Goal: Task Accomplishment & Management: Manage account settings

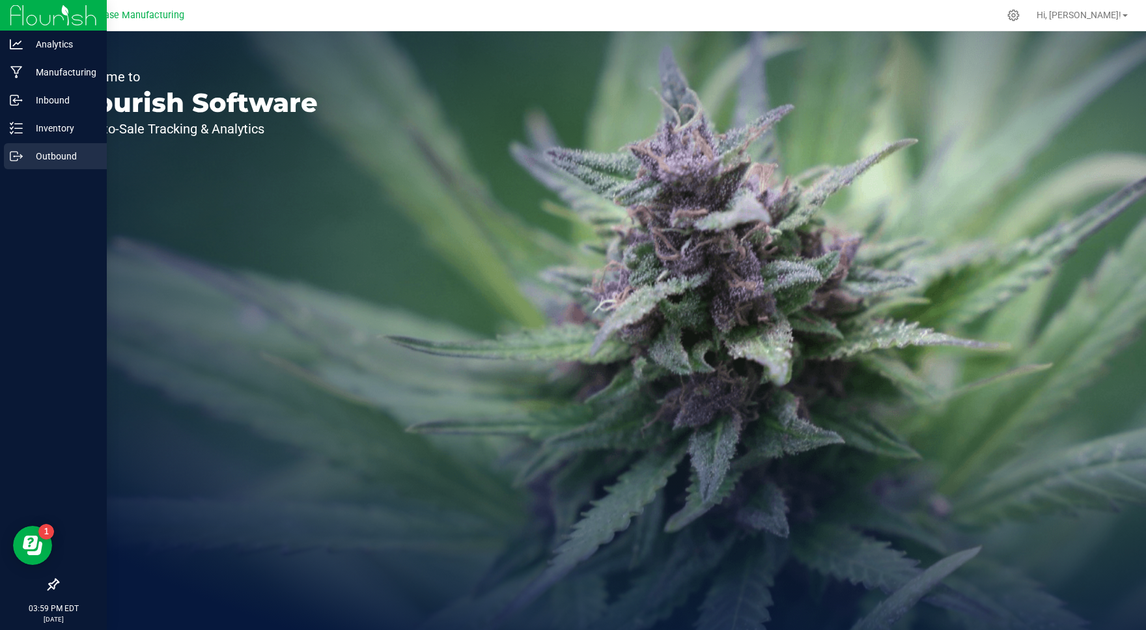
click at [20, 156] on line at bounding box center [18, 156] width 7 height 0
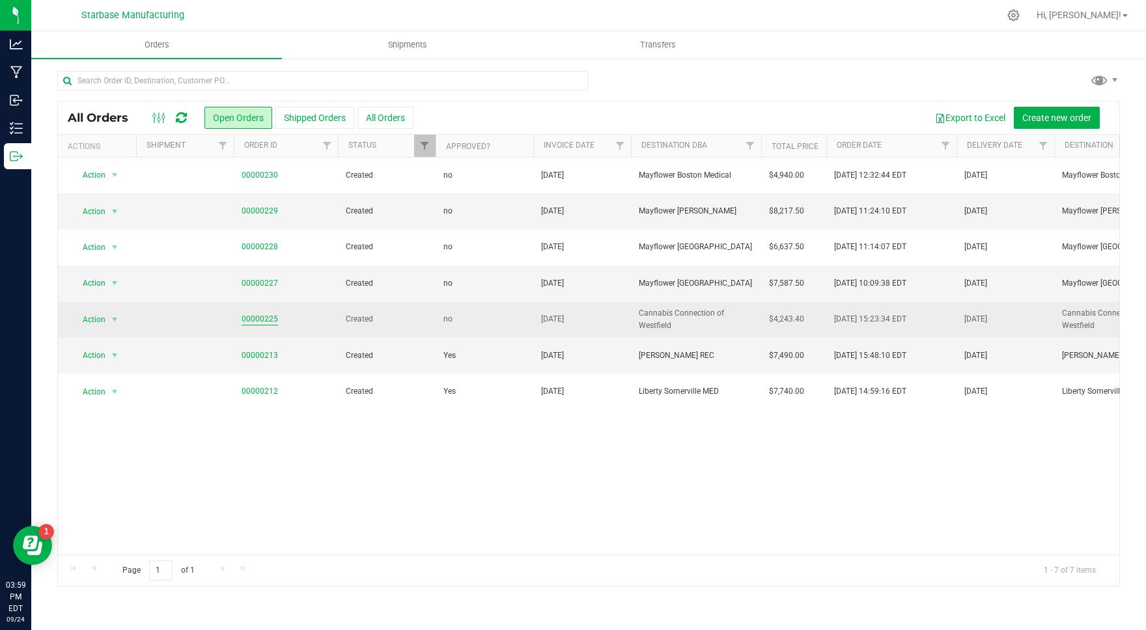
click at [258, 314] on link "00000225" at bounding box center [259, 319] width 36 height 12
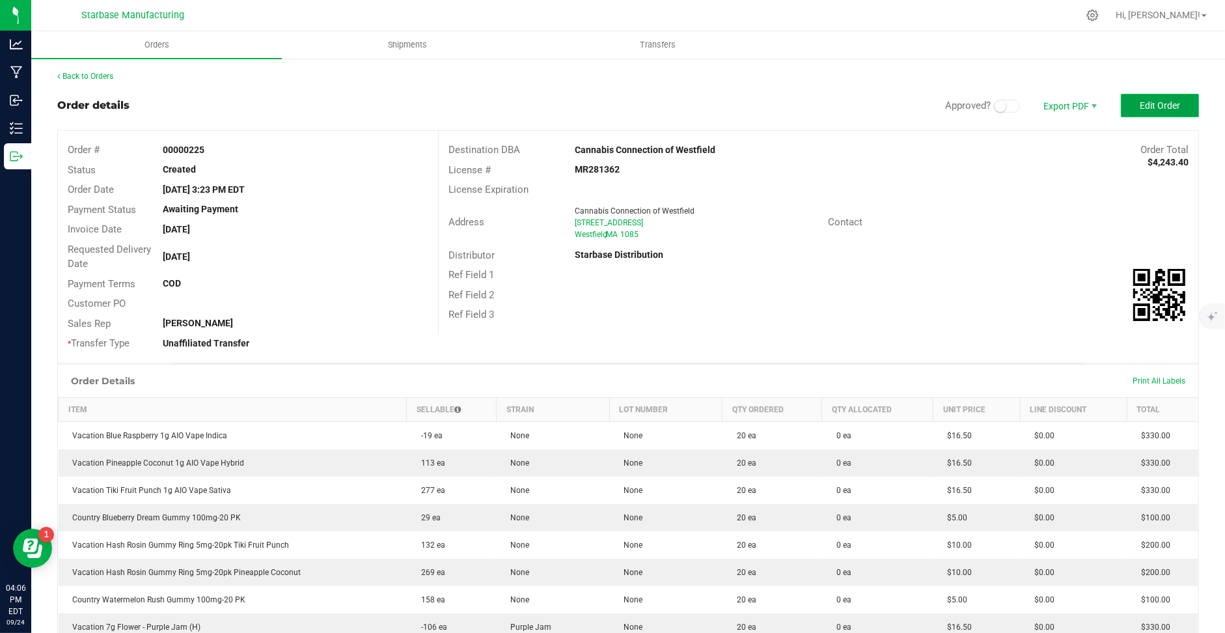
click at [1142, 109] on span "Edit Order" at bounding box center [1160, 105] width 40 height 10
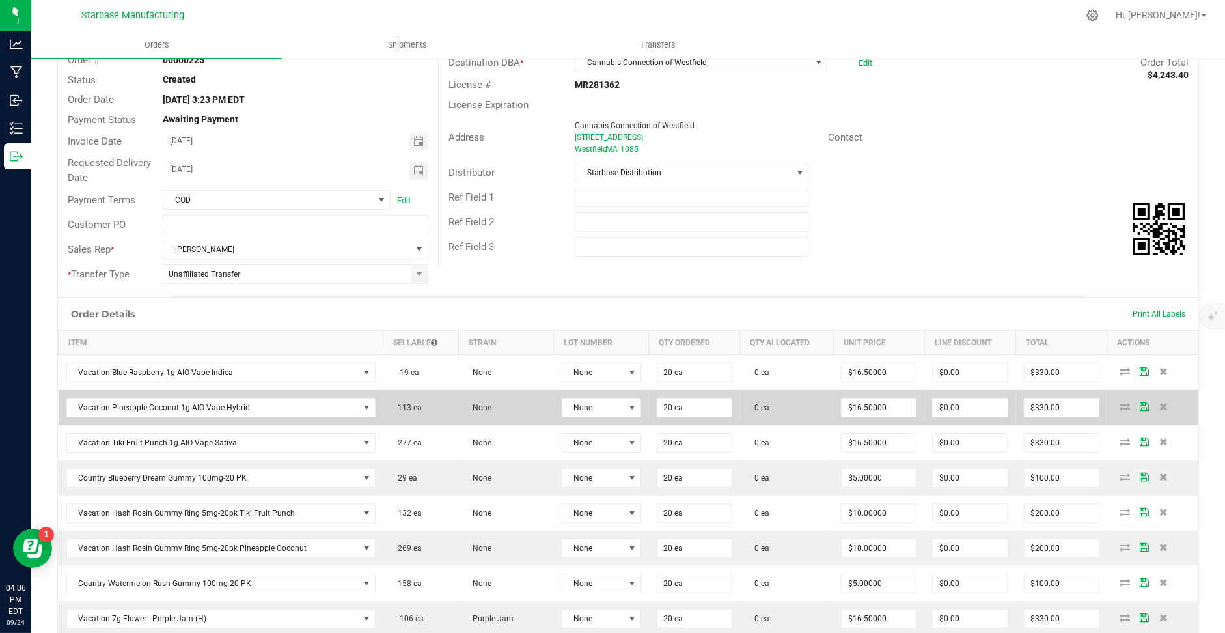
scroll to position [92, 0]
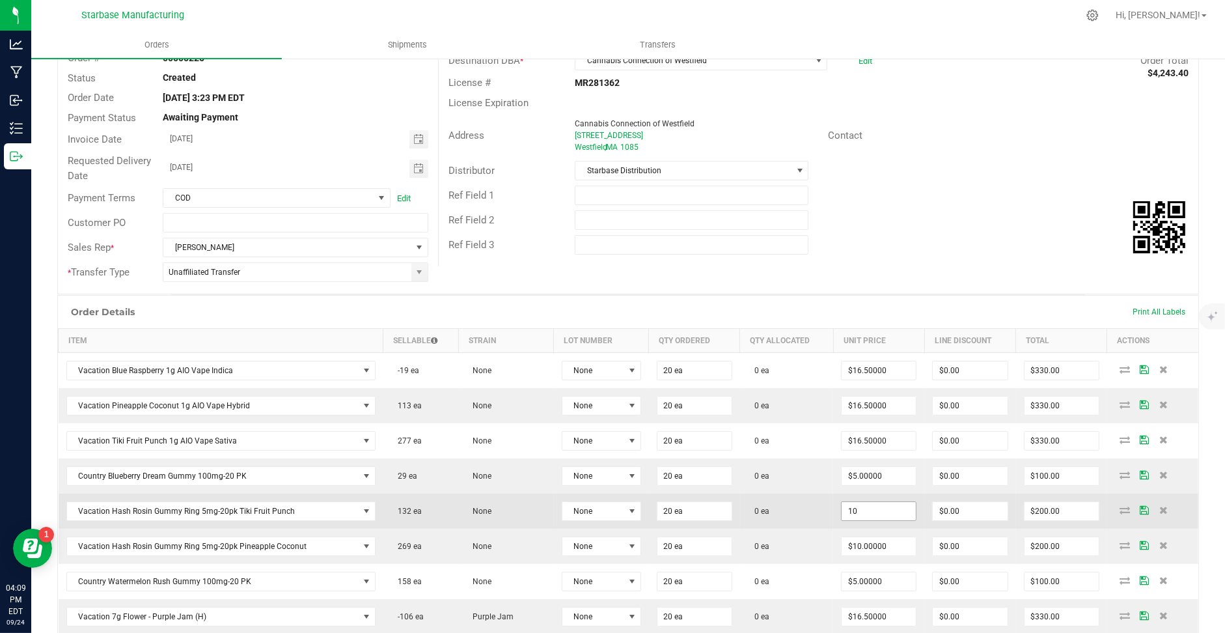
click at [874, 505] on input "10" at bounding box center [879, 511] width 74 height 18
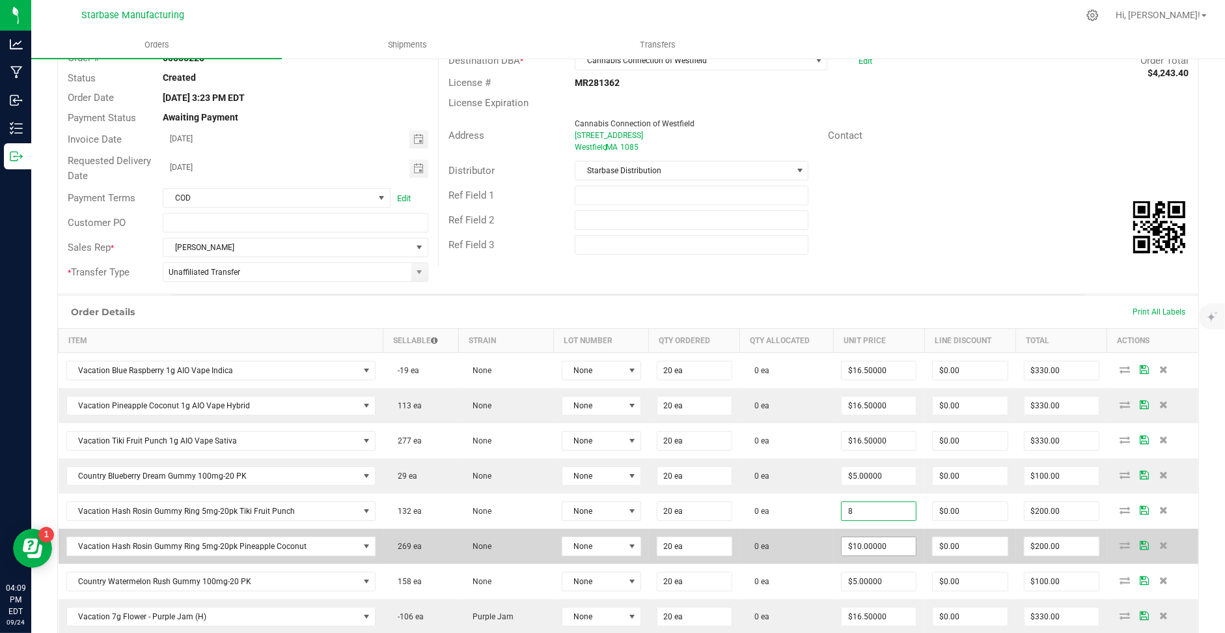
type input "$8.00000"
type input "$160.00"
click at [853, 538] on input "10" at bounding box center [879, 546] width 74 height 18
click at [853, 540] on input "8" at bounding box center [879, 546] width 74 height 18
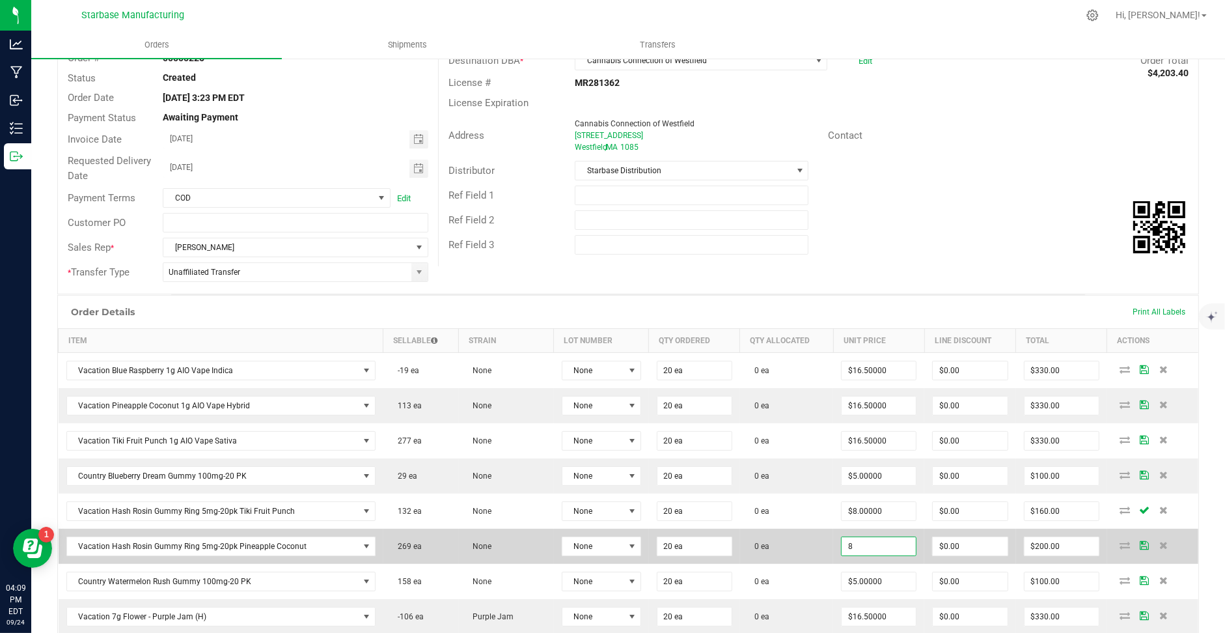
click at [853, 540] on input "8" at bounding box center [879, 546] width 74 height 18
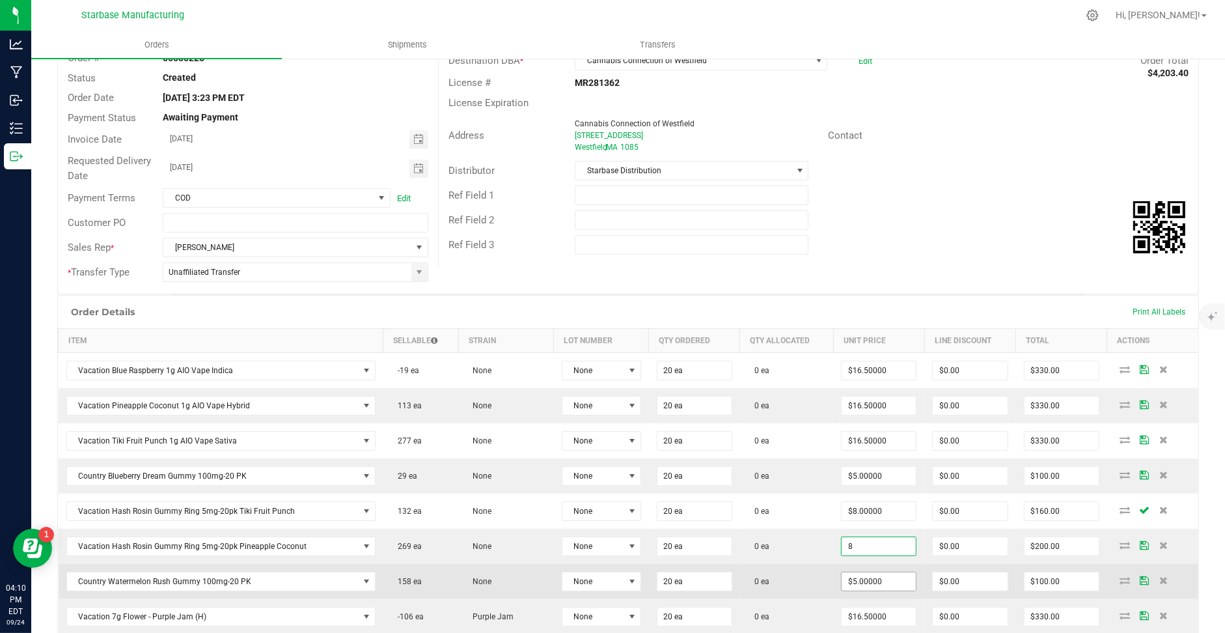
type input "$8.00000"
type input "$160.00"
click at [886, 572] on input "5" at bounding box center [879, 581] width 74 height 18
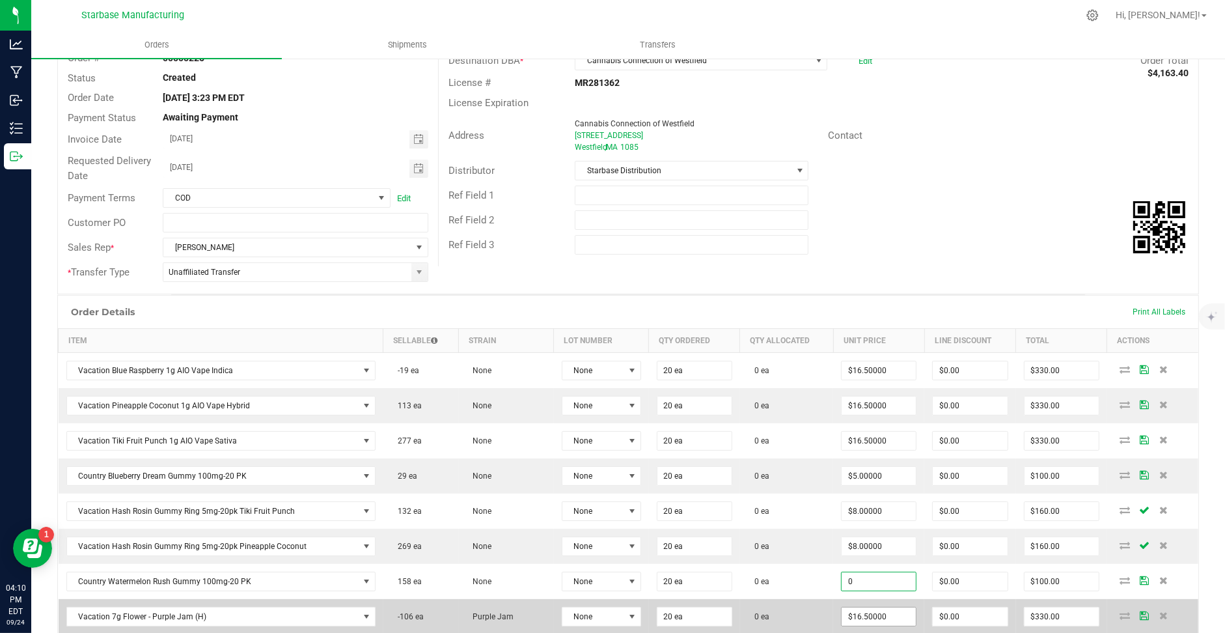
type input "$0.00000"
type input "$0.00"
click at [871, 611] on input "16.5" at bounding box center [879, 616] width 74 height 18
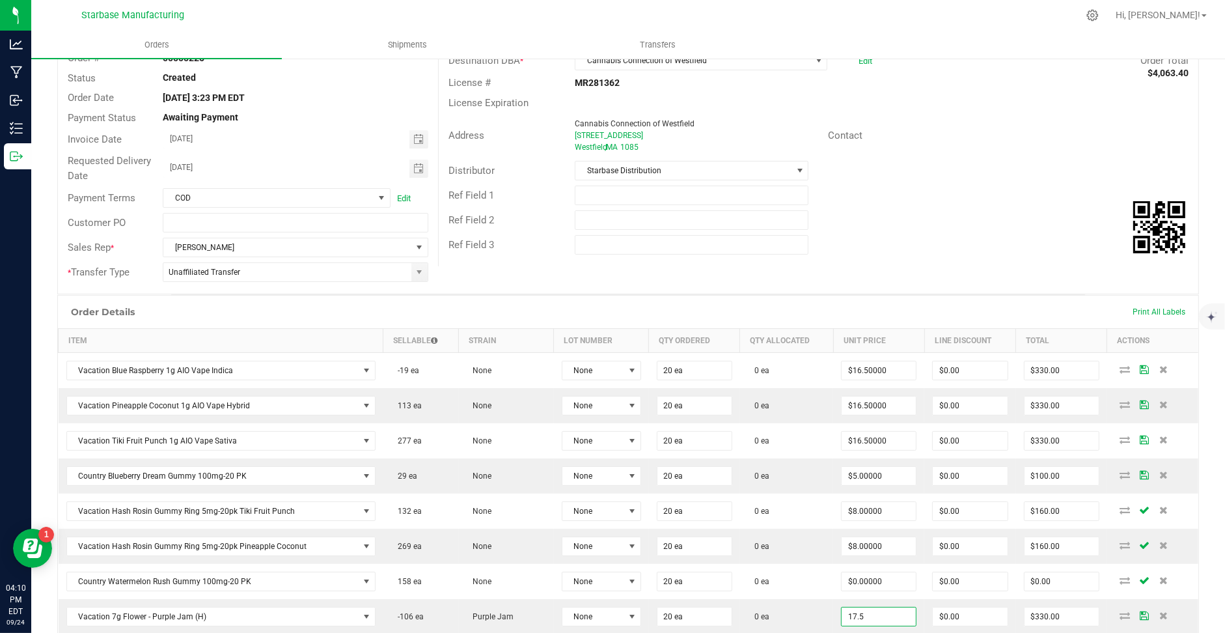
type input "$17.50000"
type input "$350.00"
click at [903, 305] on div "Order Details Print All Labels" at bounding box center [628, 312] width 1140 height 33
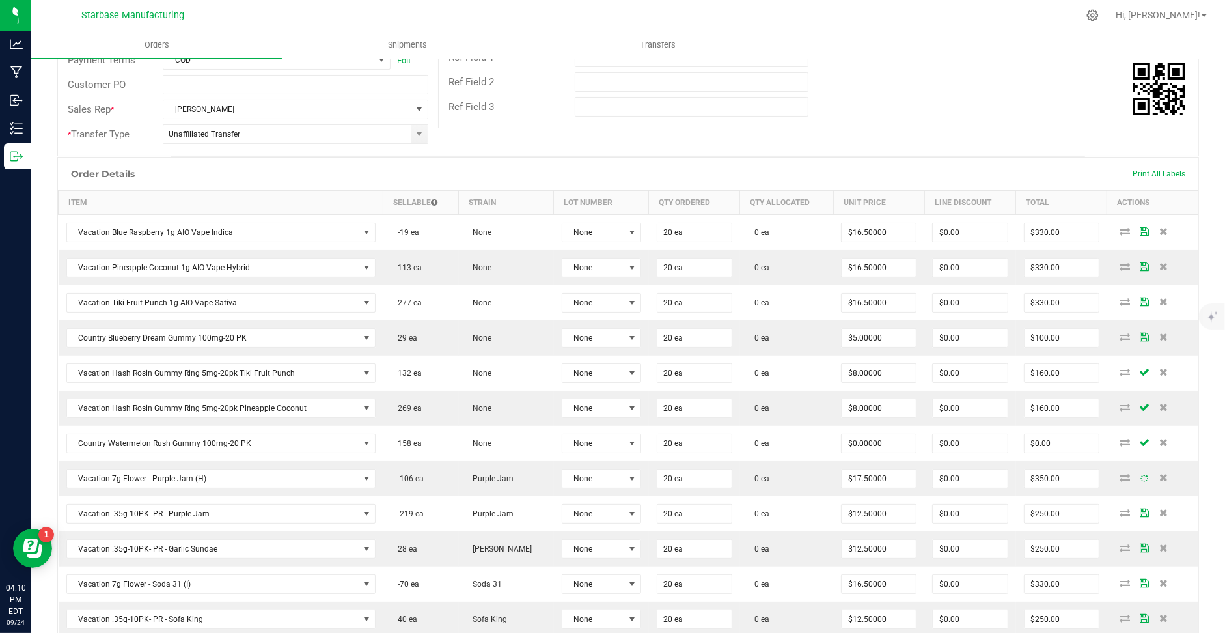
scroll to position [234, 0]
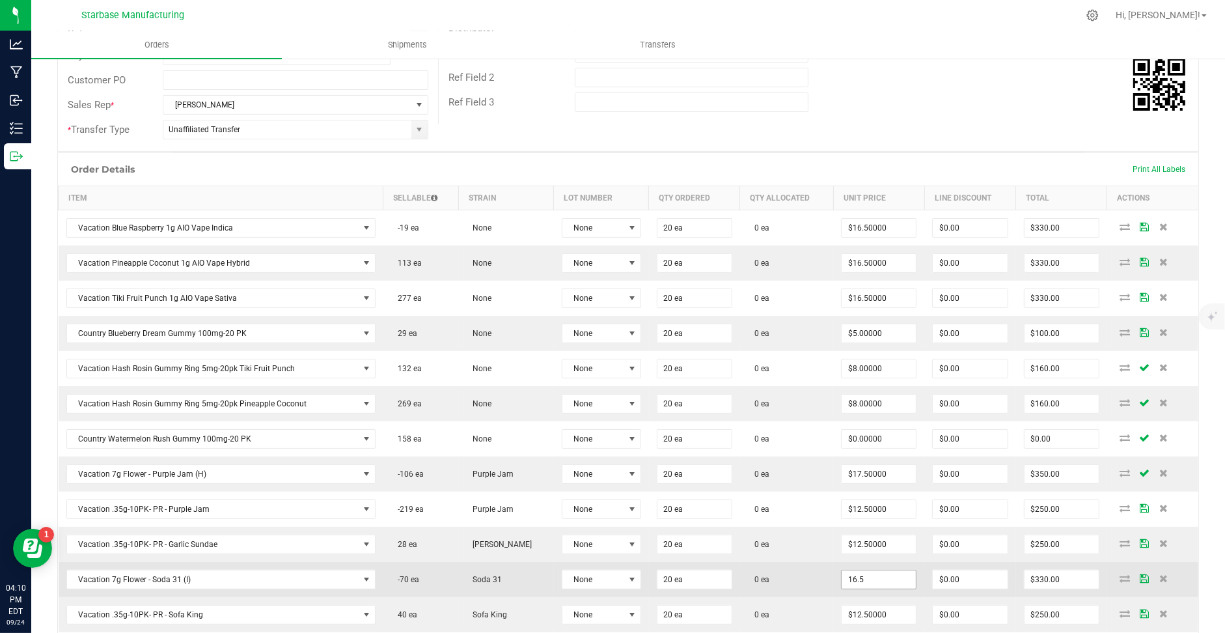
click at [868, 570] on input "16.5" at bounding box center [879, 579] width 74 height 18
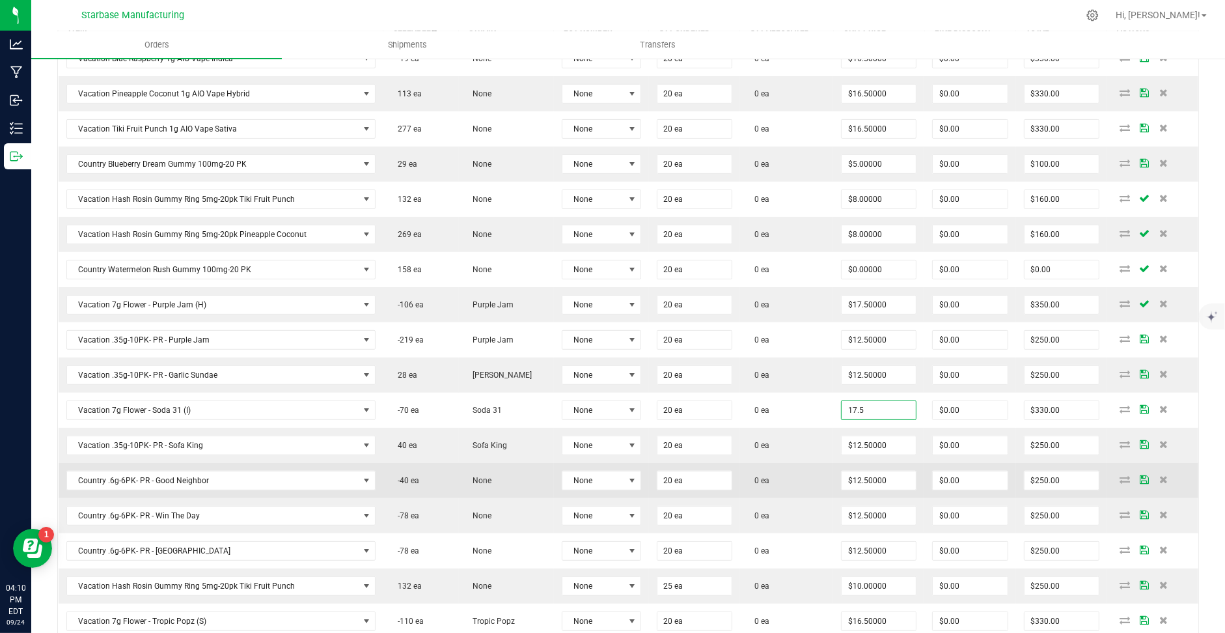
scroll to position [406, 0]
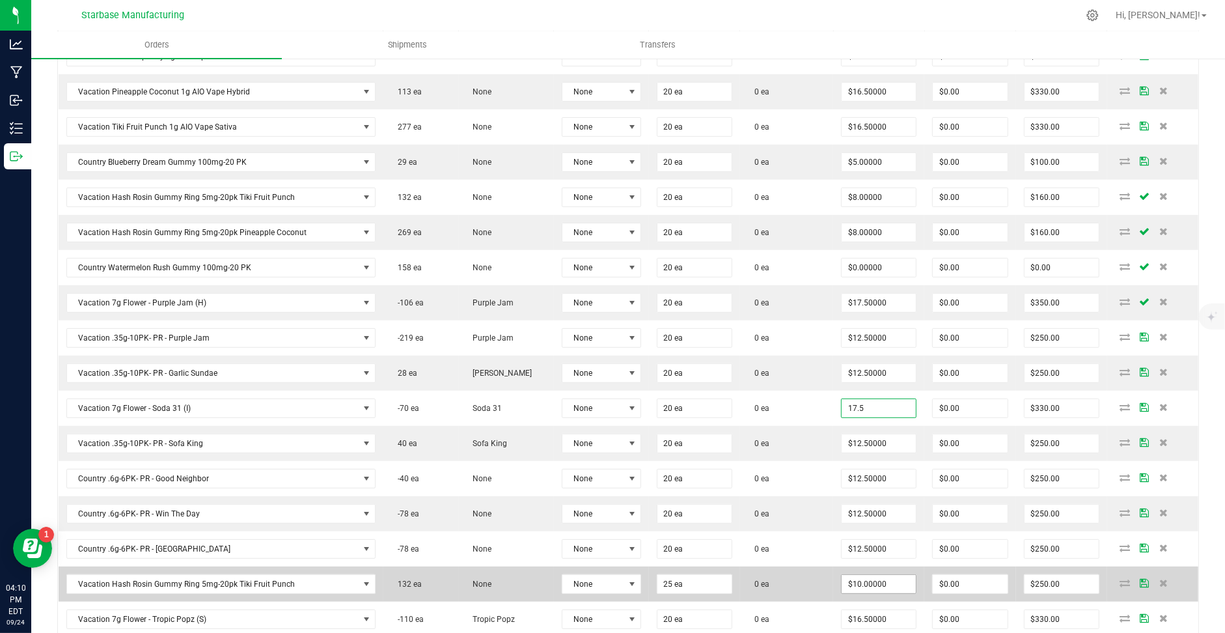
type input "$17.50000"
type input "$350.00"
click at [858, 575] on input "10" at bounding box center [879, 584] width 74 height 18
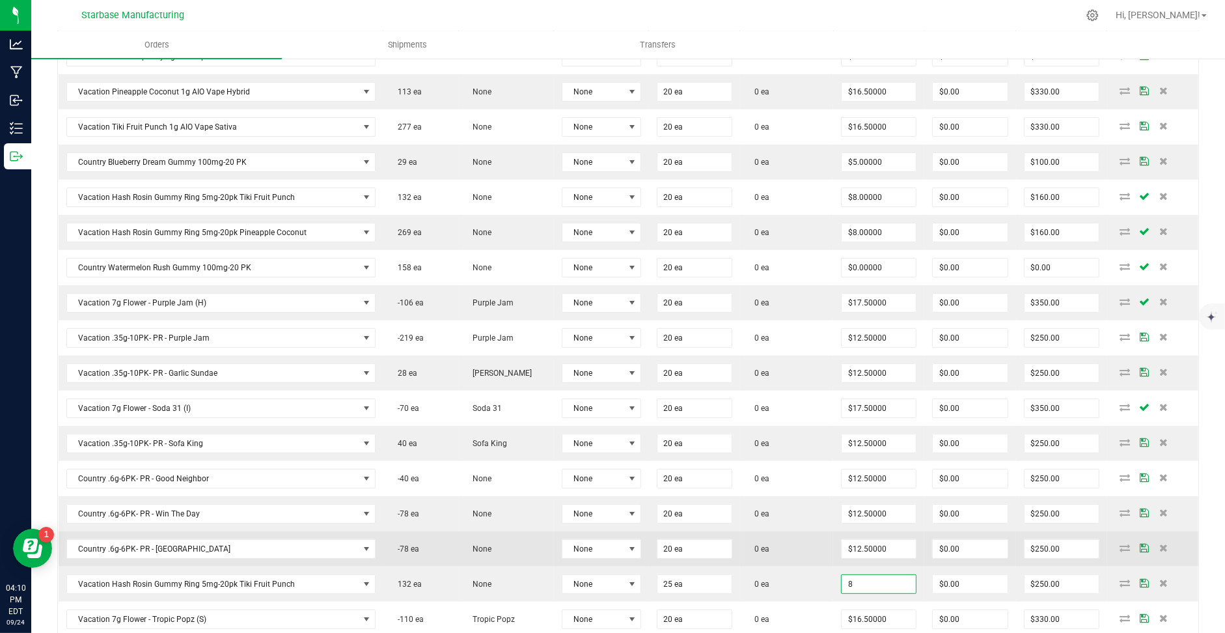
type input "$8.00000"
type input "$200.00"
click at [775, 532] on td "0 ea" at bounding box center [787, 548] width 94 height 35
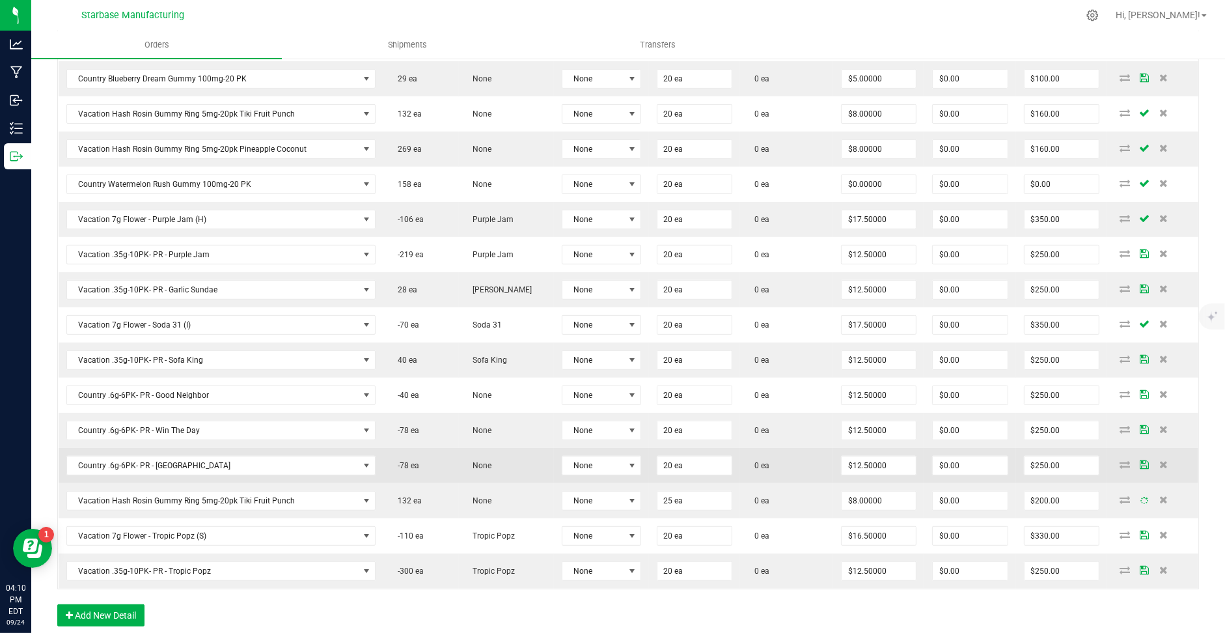
scroll to position [493, 0]
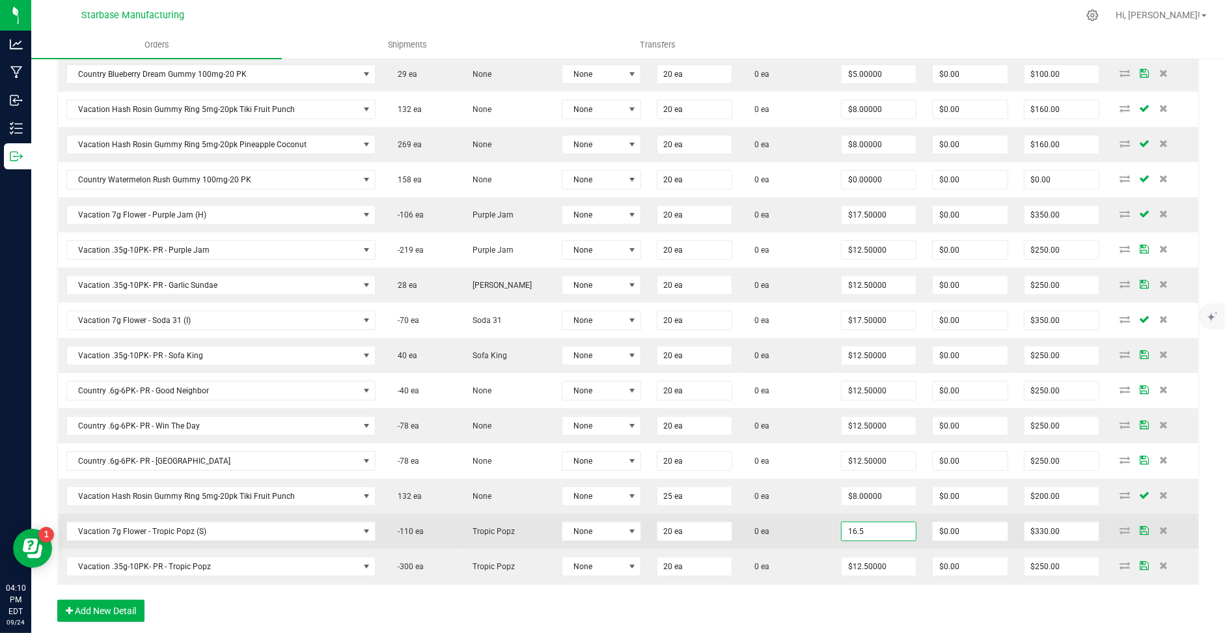
click at [857, 522] on input "16.5" at bounding box center [879, 531] width 74 height 18
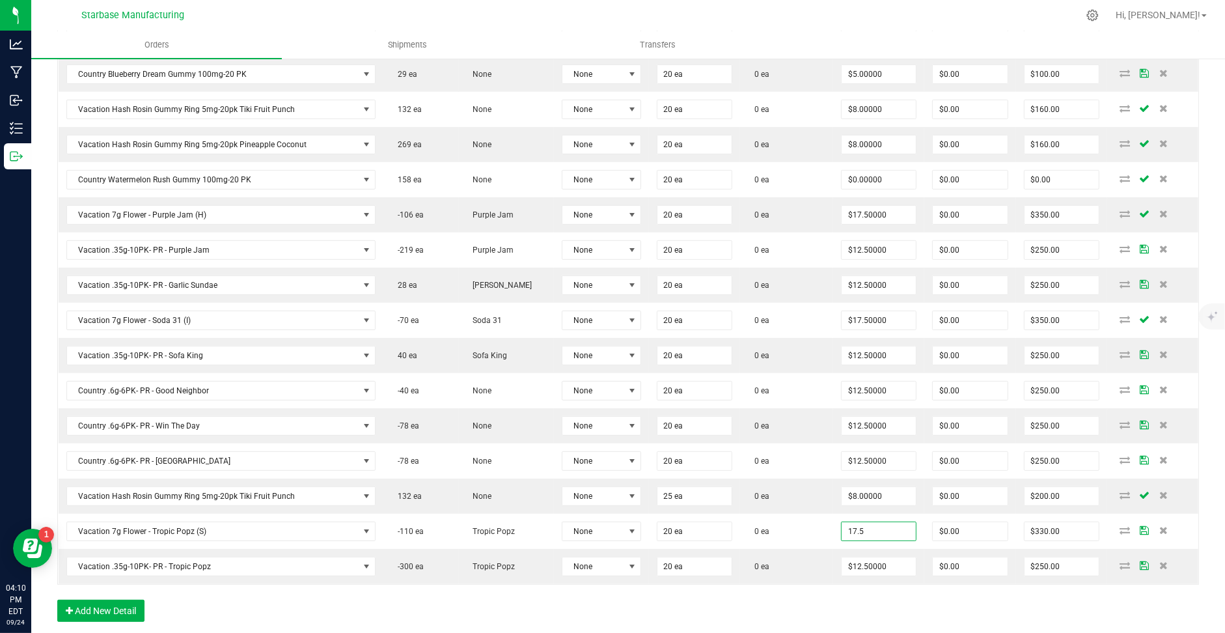
type input "$17.50000"
type input "$350.00"
click at [804, 599] on div "Order Details Print All Labels Item Sellable Strain Lot Number Qty Ordered Qty …" at bounding box center [628, 263] width 1142 height 741
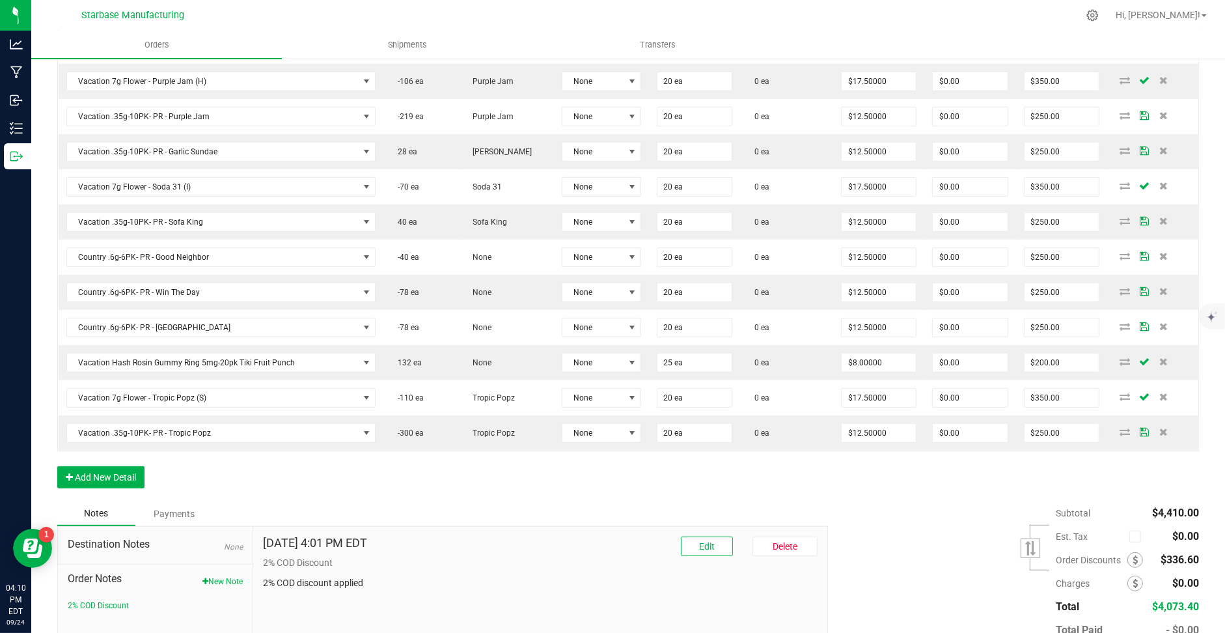
scroll to position [694, 0]
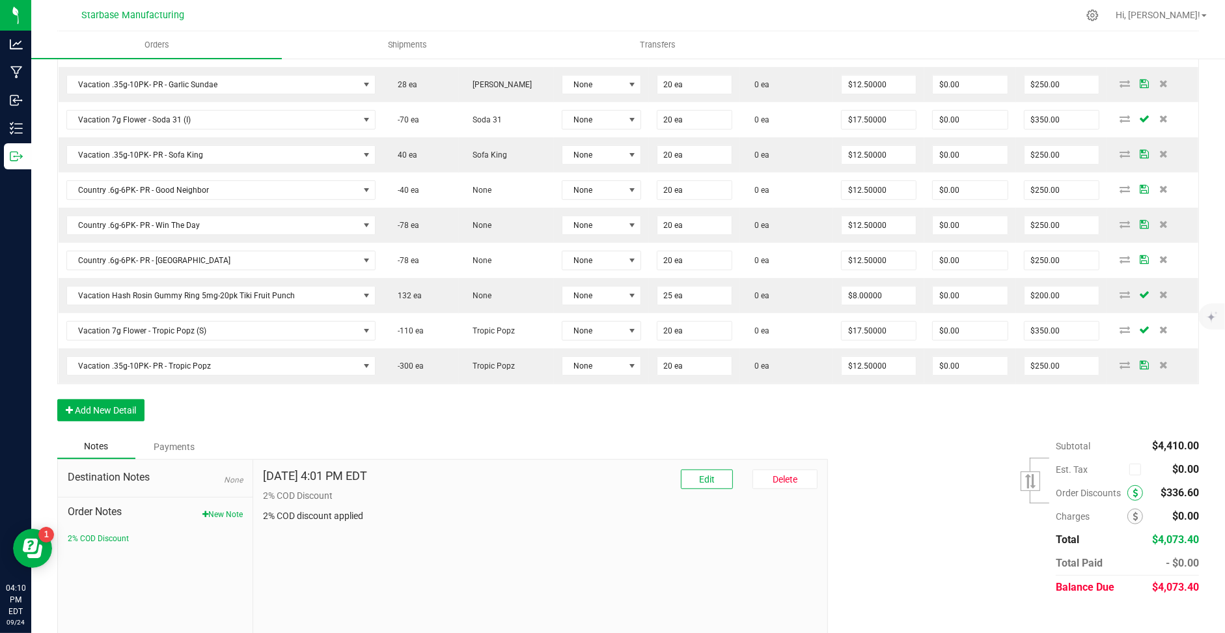
click at [1133, 488] on icon at bounding box center [1135, 492] width 5 height 9
click at [1066, 488] on span "Order Discounts" at bounding box center [1092, 493] width 72 height 10
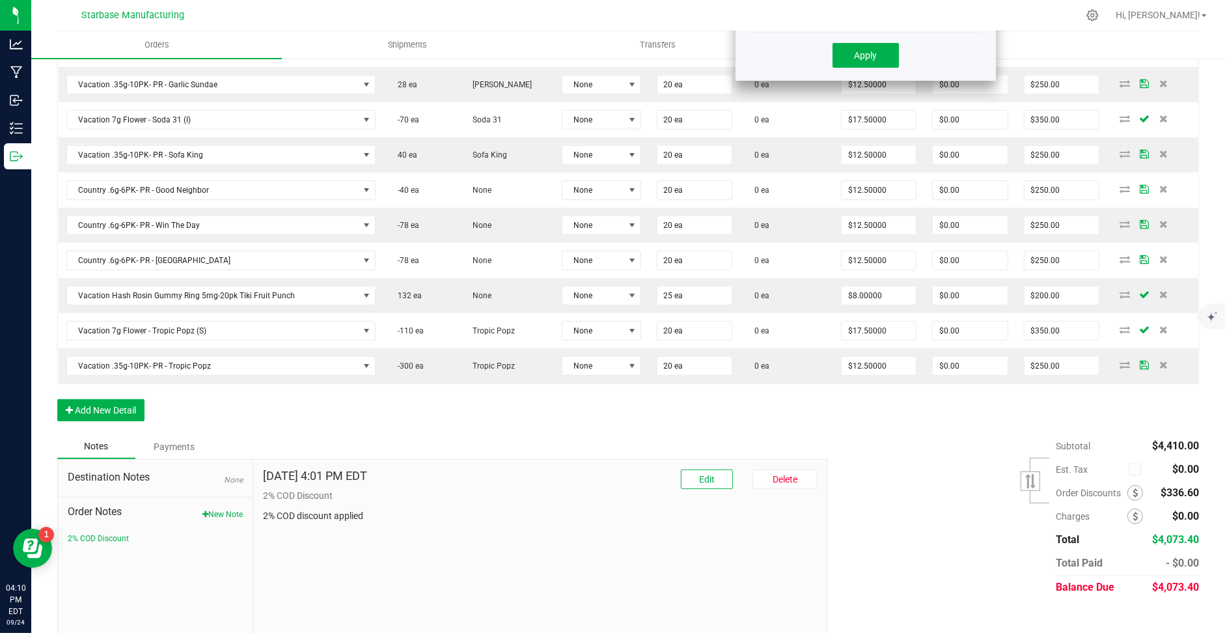
click at [1067, 488] on span "Order Discounts" at bounding box center [1092, 493] width 72 height 10
click at [922, 460] on div "Subtotal $4,410.00 Est. Tax" at bounding box center [1008, 516] width 381 height 165
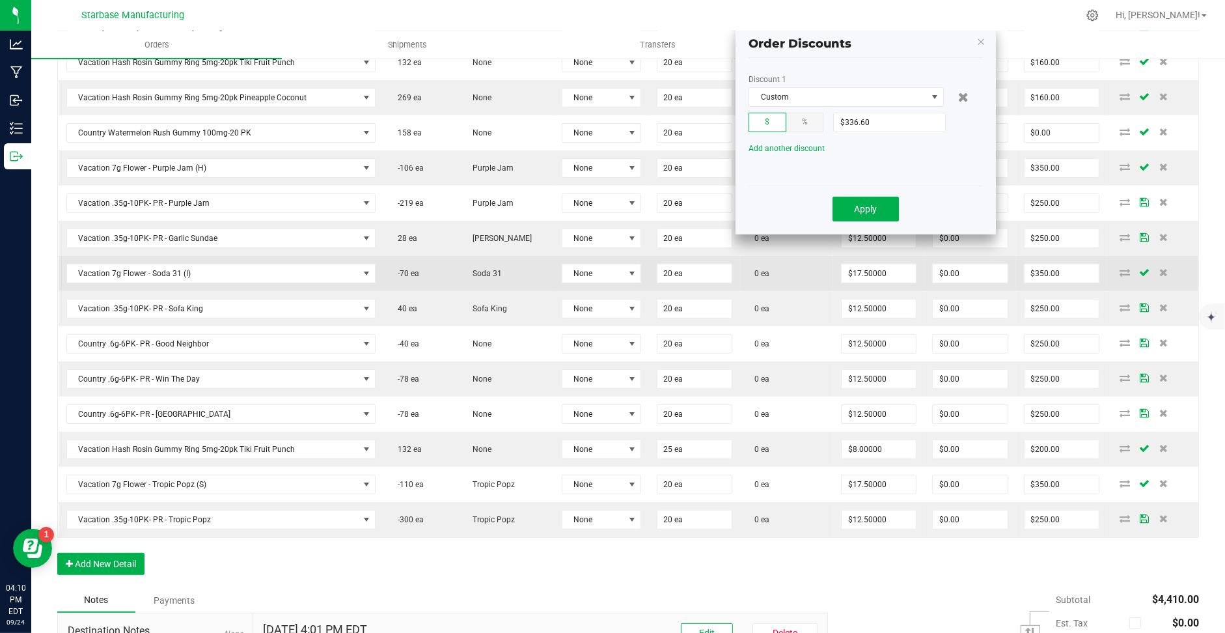
scroll to position [521, 0]
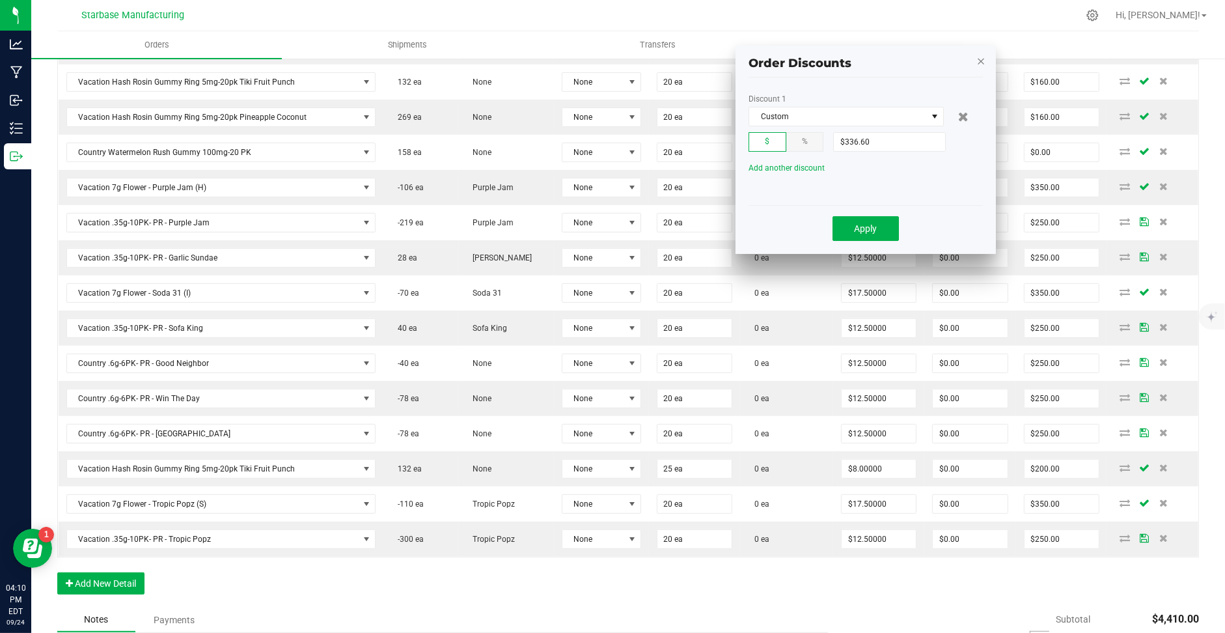
click at [978, 57] on icon "button" at bounding box center [980, 61] width 9 height 16
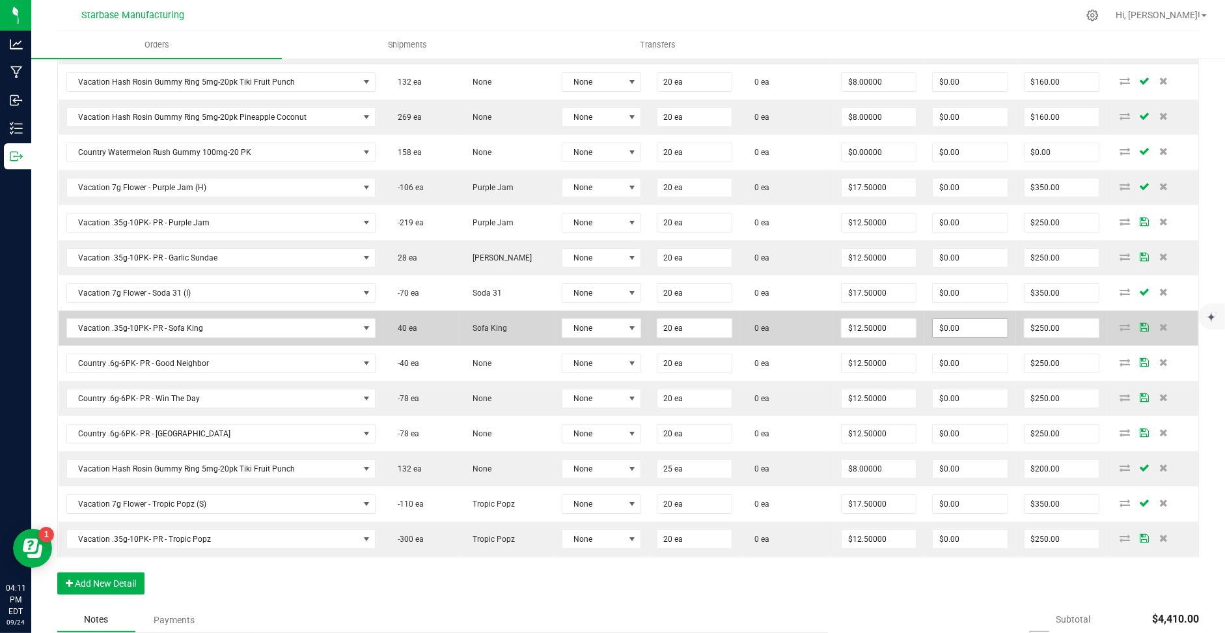
scroll to position [694, 0]
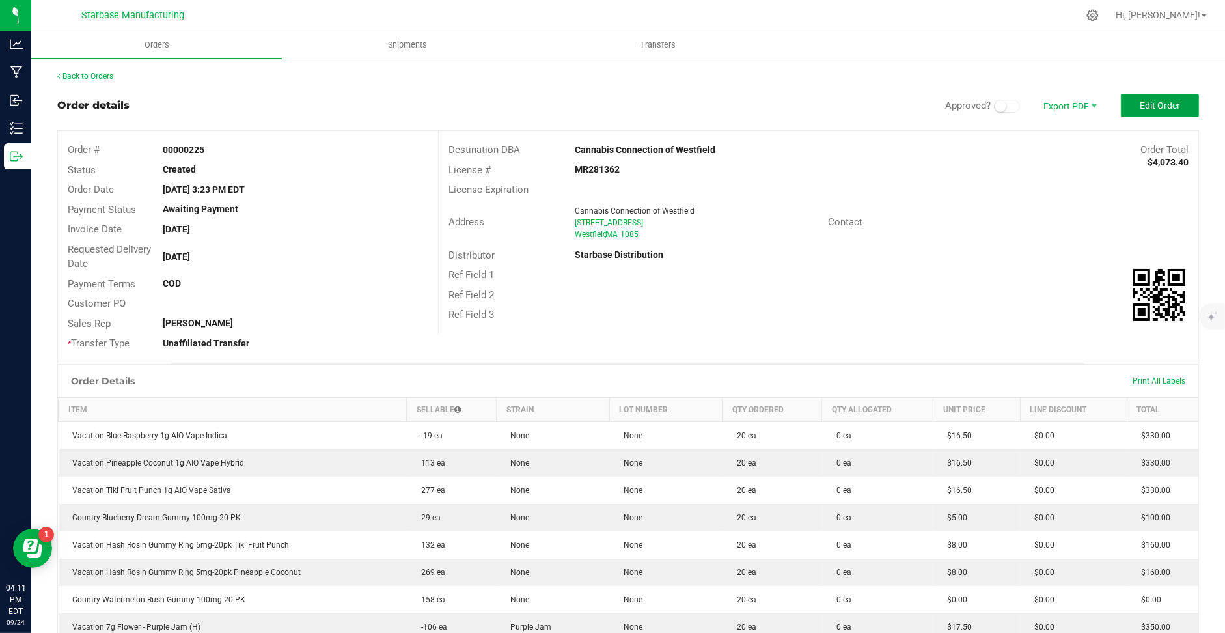
click at [1145, 105] on span "Edit Order" at bounding box center [1160, 105] width 40 height 10
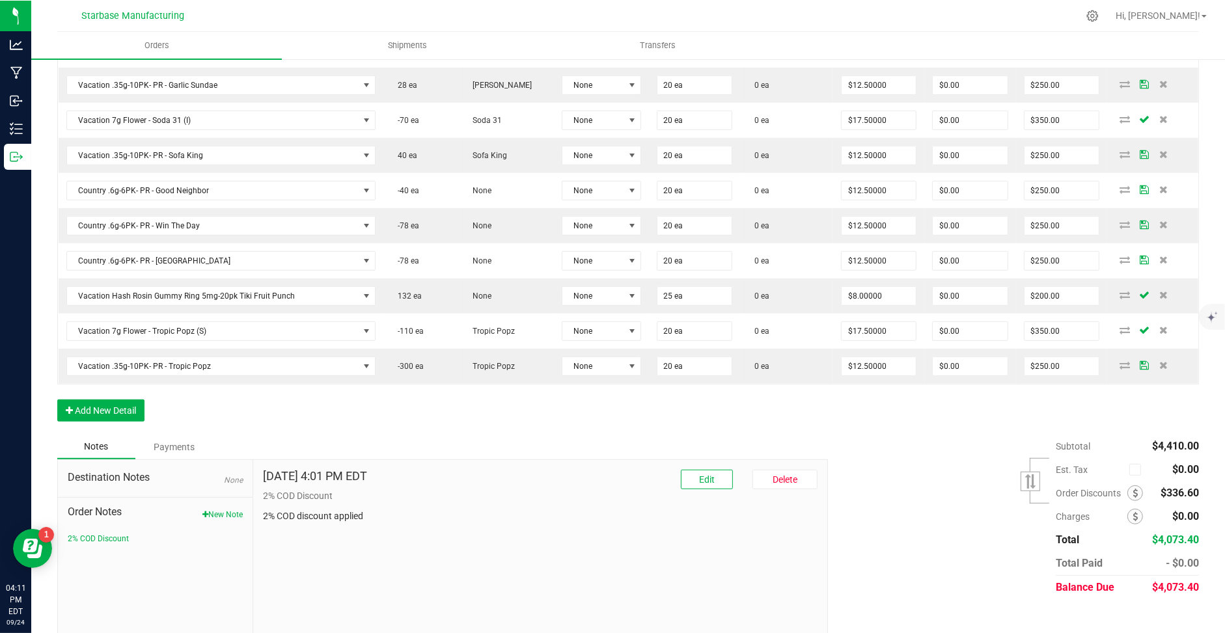
scroll to position [693, 0]
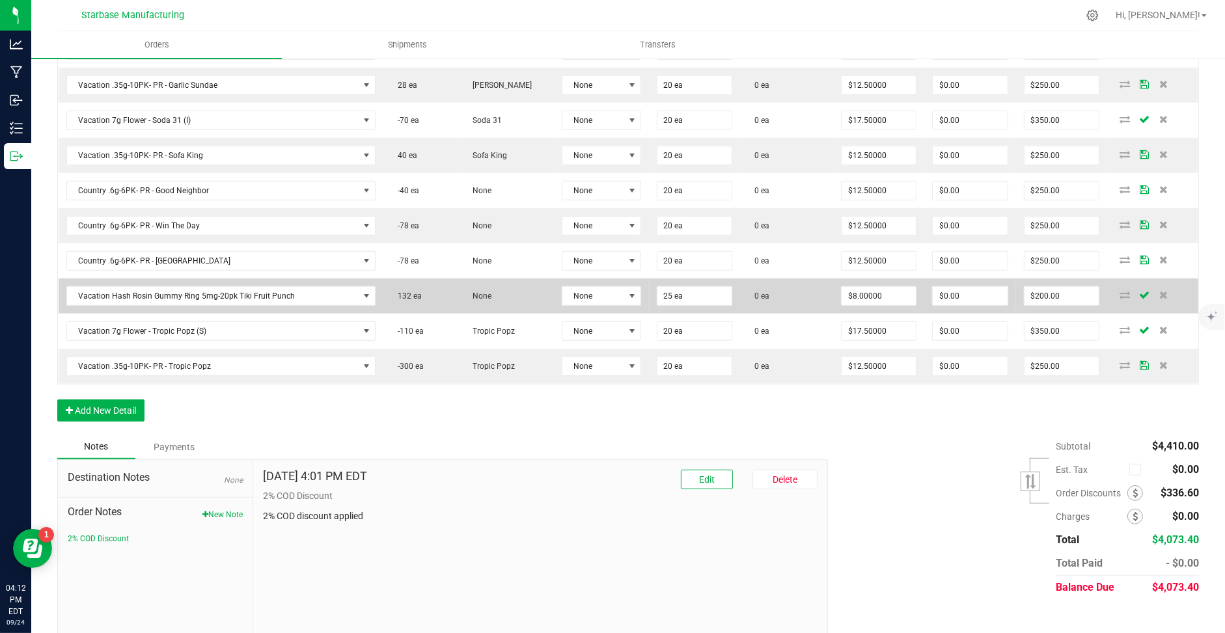
click at [874, 279] on td "$8.00000" at bounding box center [878, 296] width 91 height 35
click at [872, 287] on input "8" at bounding box center [879, 296] width 74 height 18
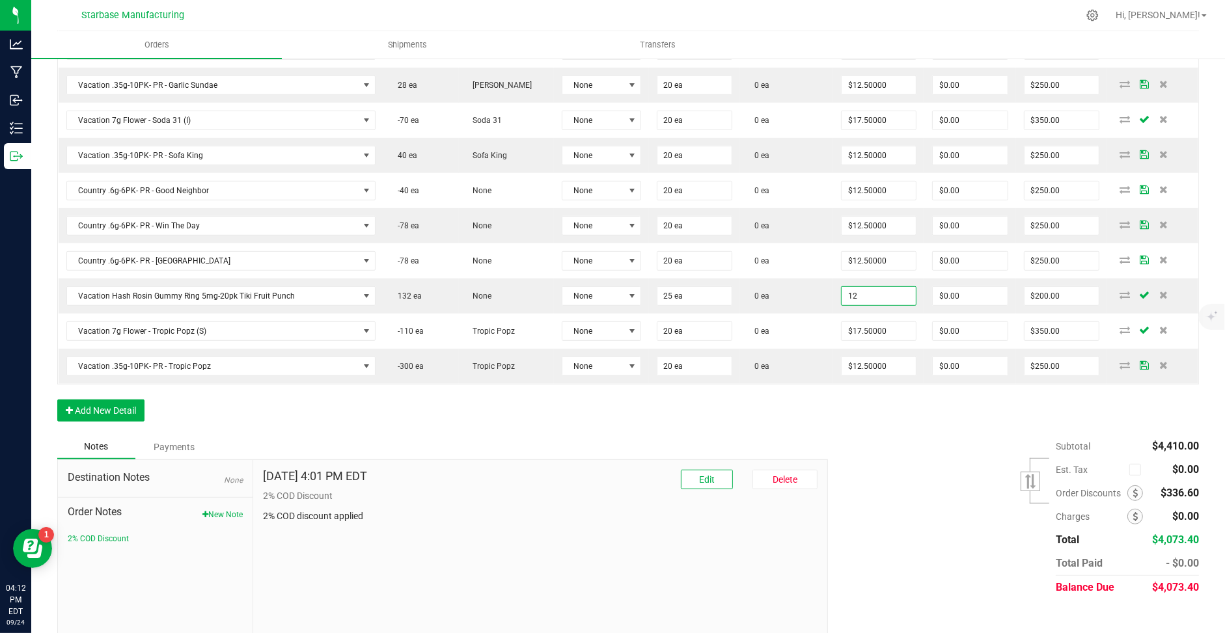
type input "$12.00000"
type input "$300.00"
click at [848, 419] on div "Order Details Print All Labels Item Sellable Strain Lot Number Qty Ordered Qty …" at bounding box center [628, 63] width 1142 height 741
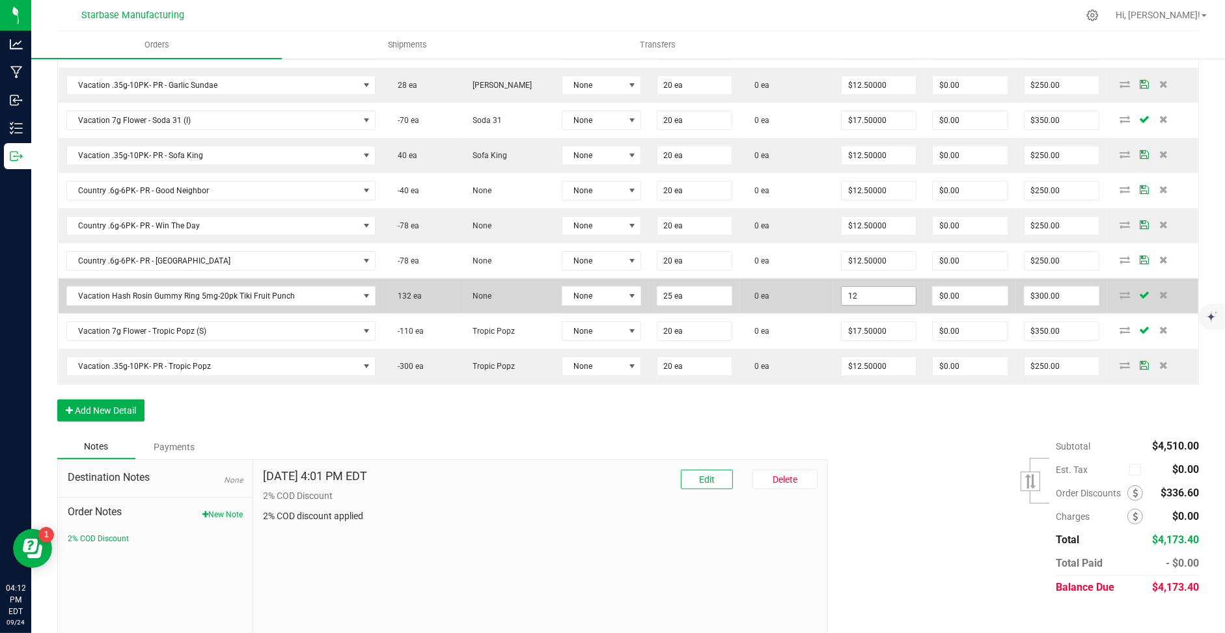
click at [875, 287] on input "12" at bounding box center [879, 296] width 74 height 18
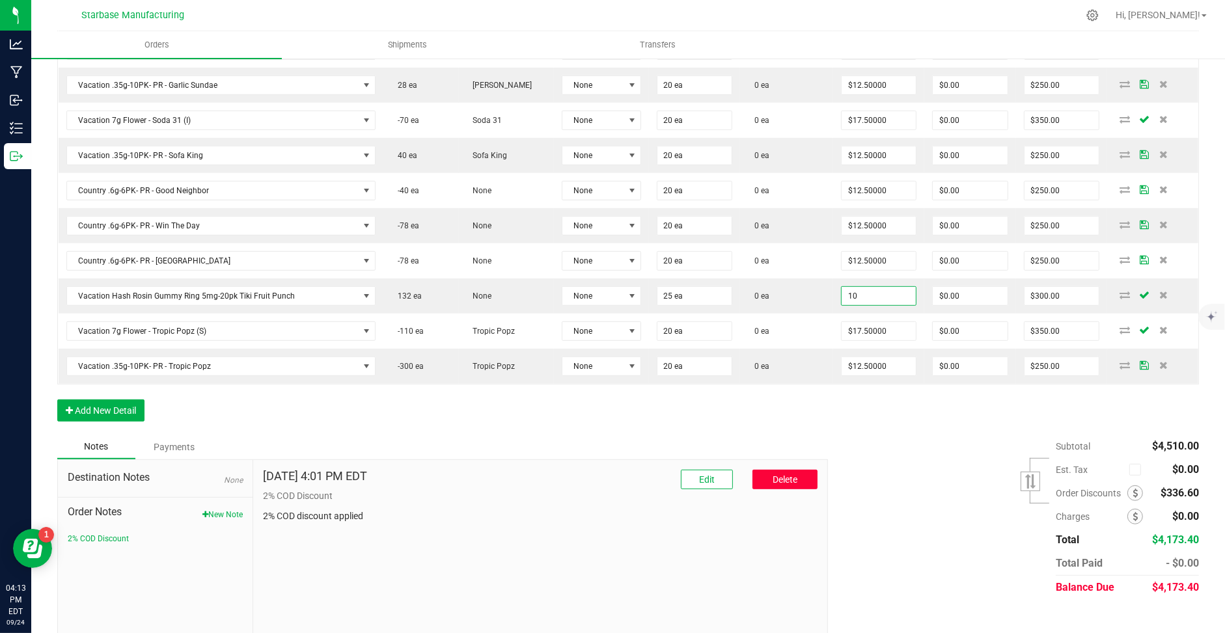
type input "$10.00000"
type input "$250.00"
click at [787, 475] on span "Delete" at bounding box center [785, 480] width 25 height 10
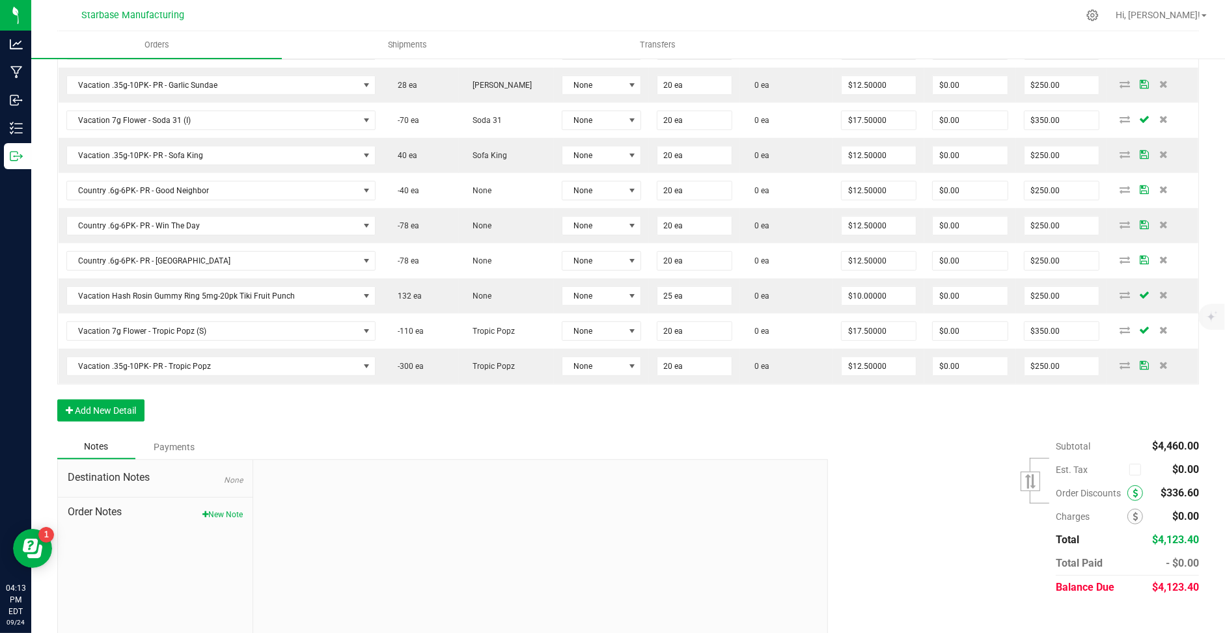
click at [1134, 489] on icon at bounding box center [1135, 493] width 5 height 9
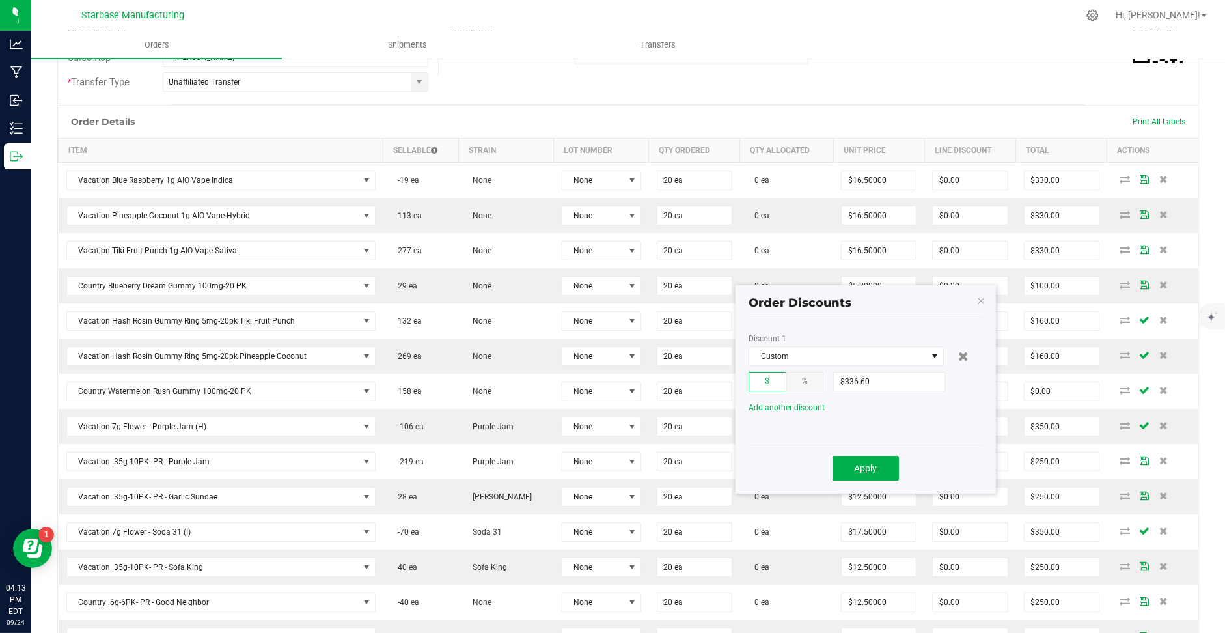
scroll to position [292, 0]
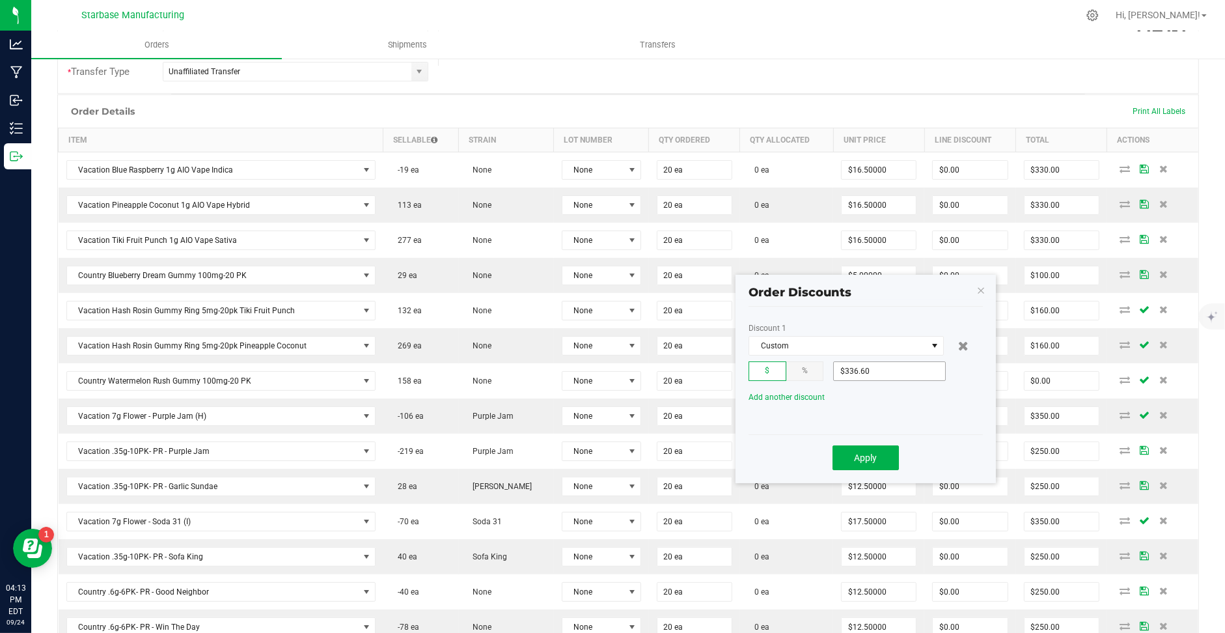
type input "336.6"
click at [918, 370] on input "336.6" at bounding box center [889, 371] width 111 height 18
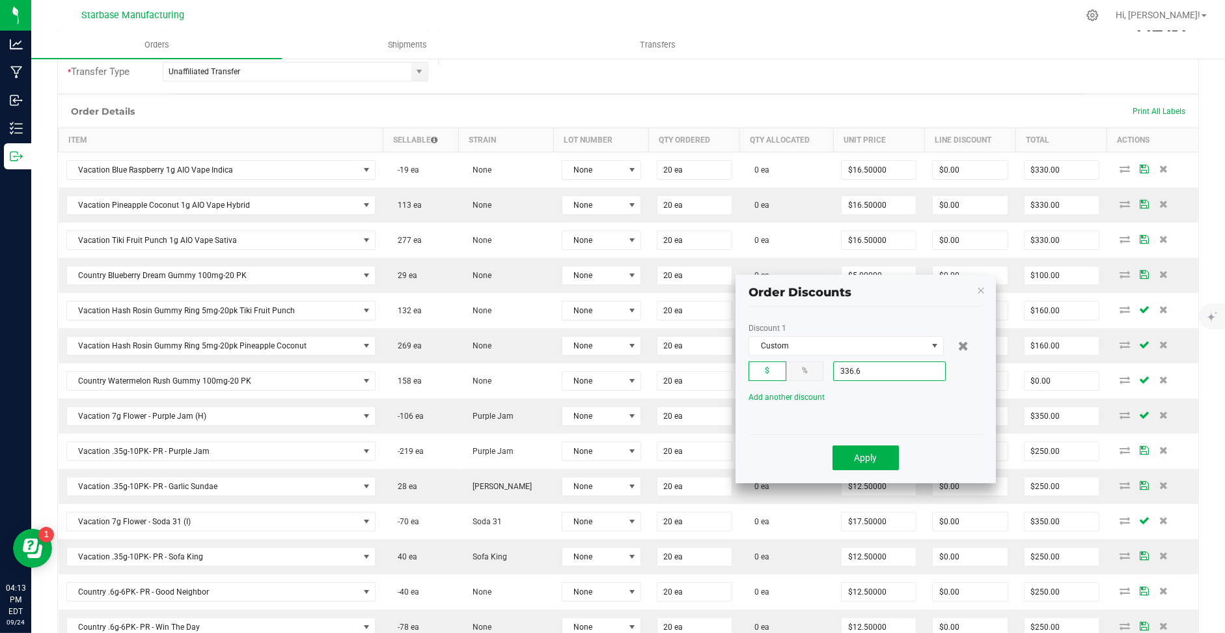
click at [918, 370] on input "336.6" at bounding box center [889, 371] width 111 height 18
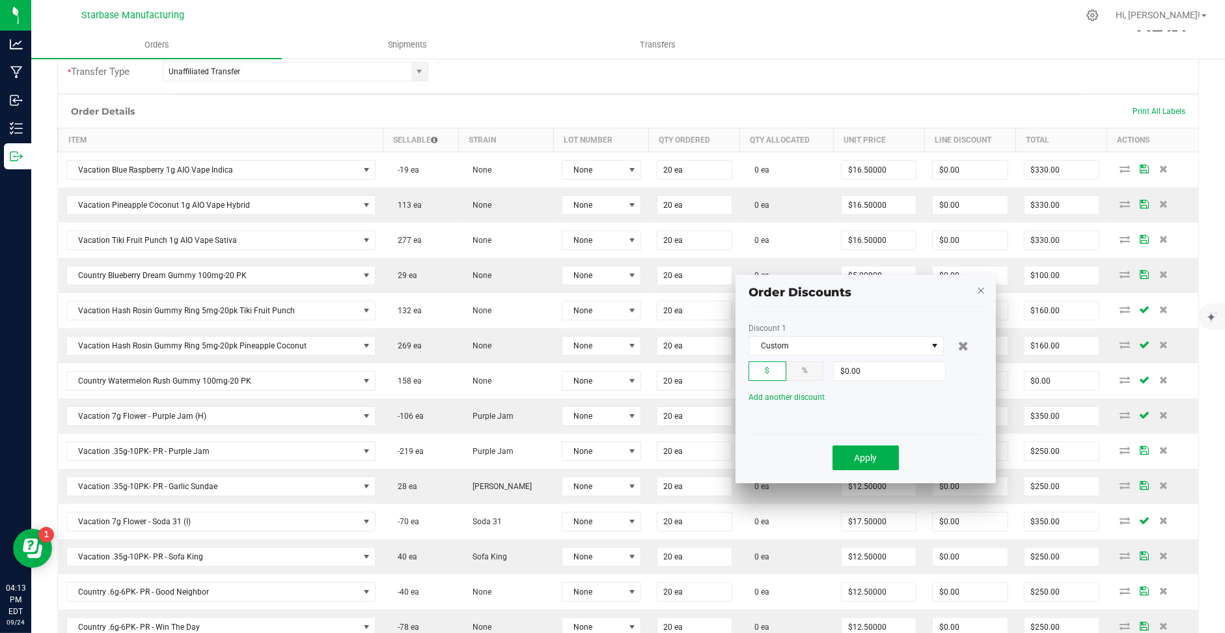
click at [981, 292] on icon "button" at bounding box center [980, 290] width 9 height 16
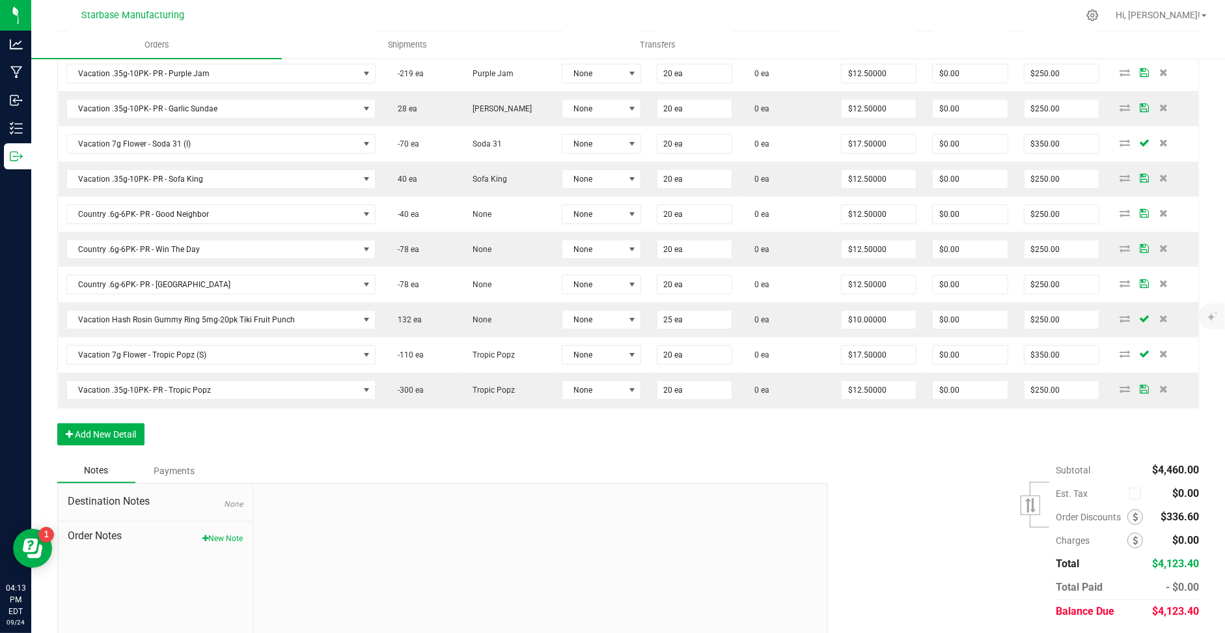
scroll to position [672, 0]
click at [1133, 510] on icon at bounding box center [1135, 514] width 5 height 9
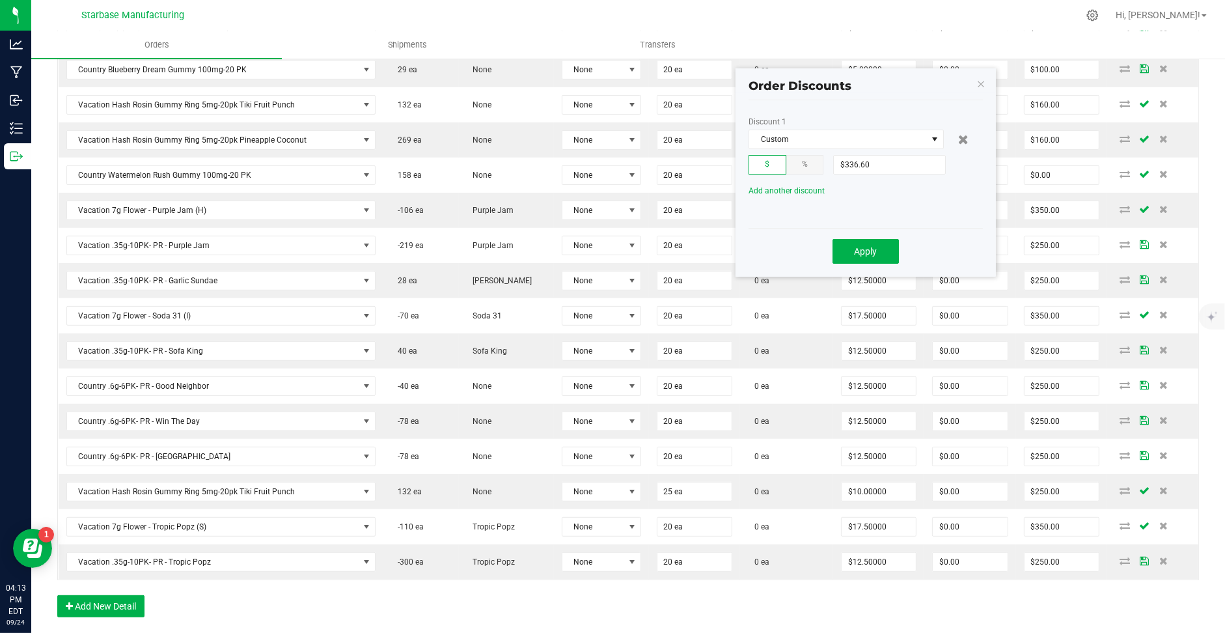
scroll to position [495, 0]
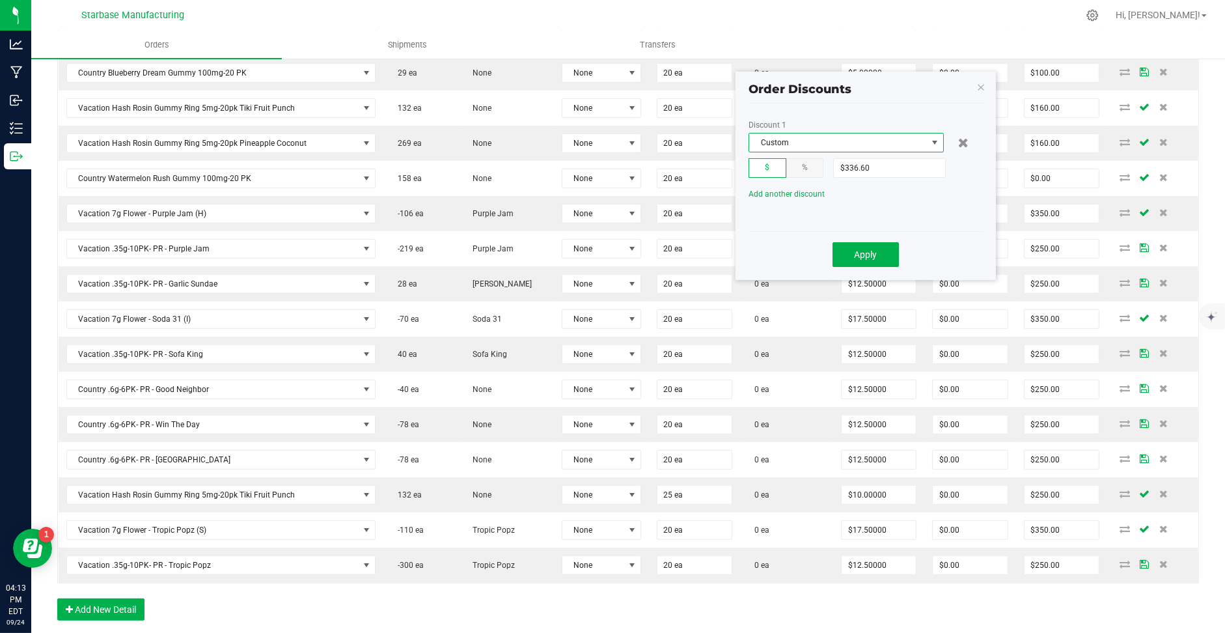
click at [933, 143] on span at bounding box center [934, 142] width 10 height 10
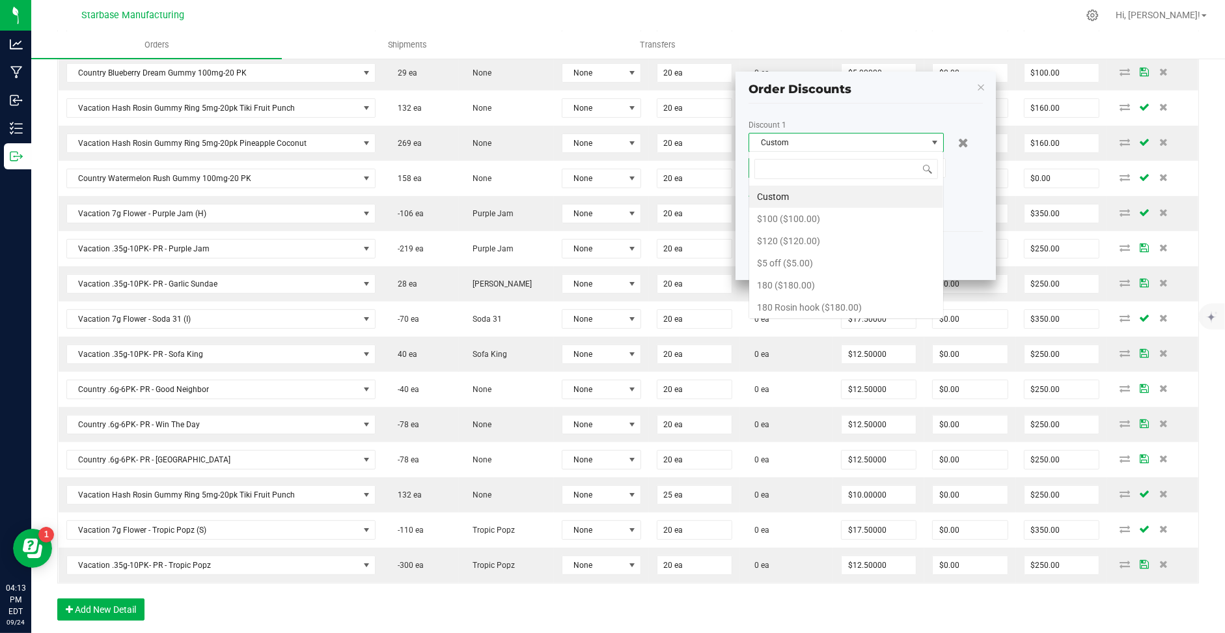
scroll to position [19, 195]
click at [989, 202] on div "Discount 1 Custom $ % $336.60 Add another discount Apply" at bounding box center [866, 188] width 260 height 184
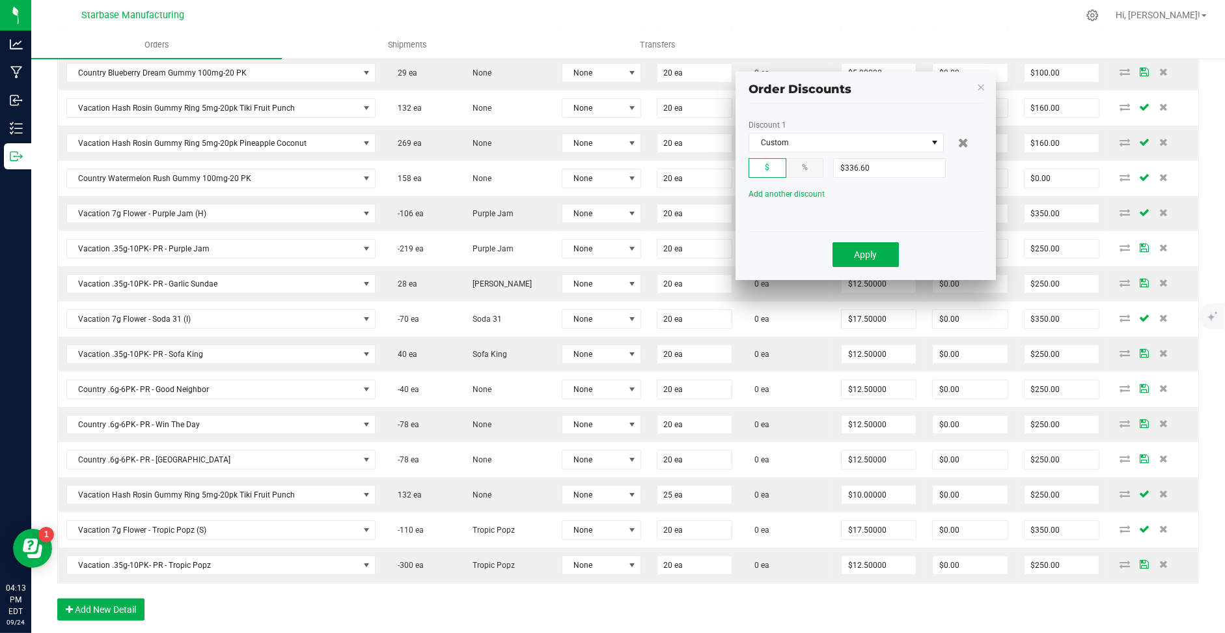
click at [975, 87] on kendo-window-titlebar "Order Discounts" at bounding box center [866, 84] width 260 height 25
click at [981, 87] on icon "button" at bounding box center [980, 87] width 9 height 16
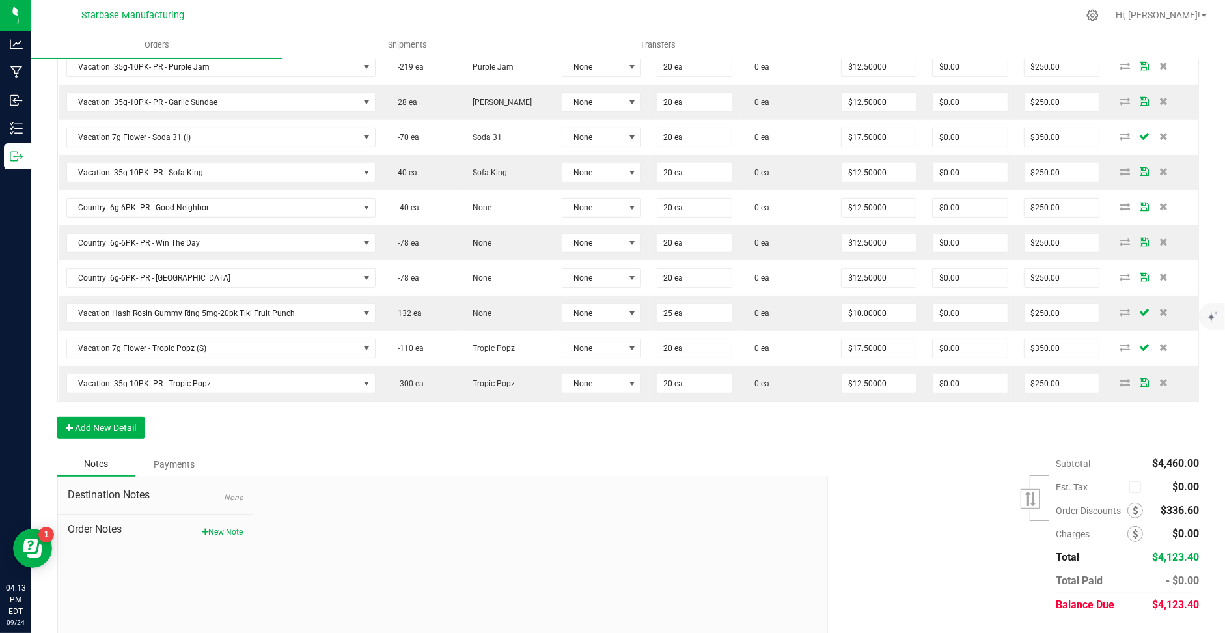
scroll to position [677, 0]
click at [1135, 505] on icon at bounding box center [1135, 509] width 5 height 9
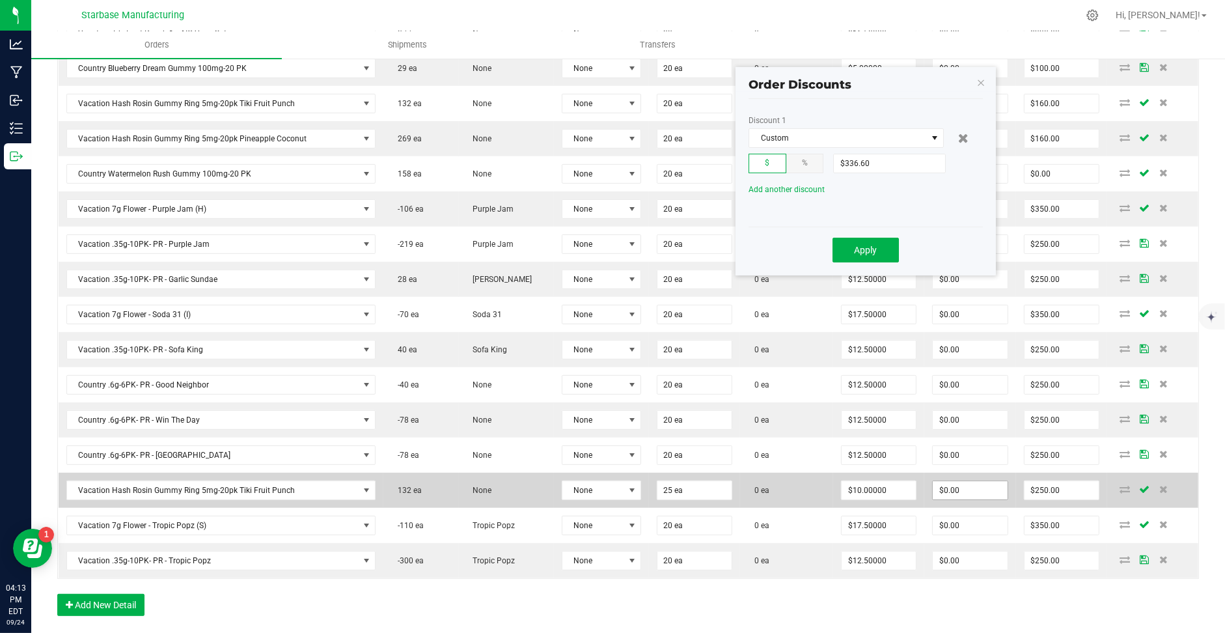
scroll to position [486, 0]
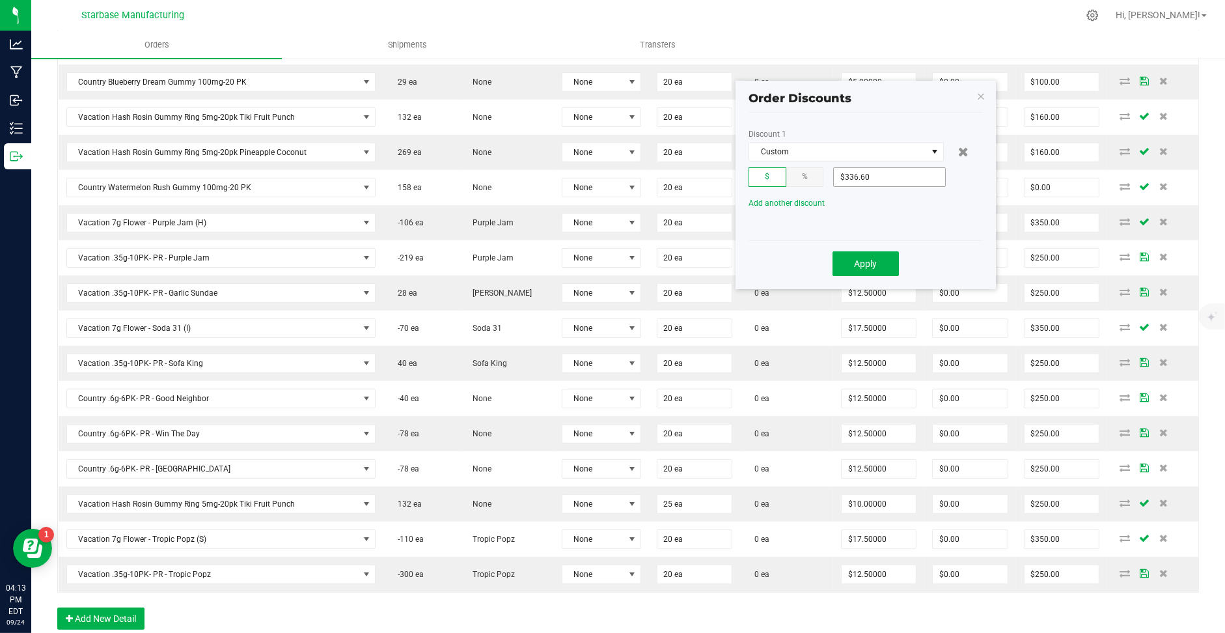
type input "336.6"
click at [881, 173] on input "336.6" at bounding box center [889, 177] width 111 height 18
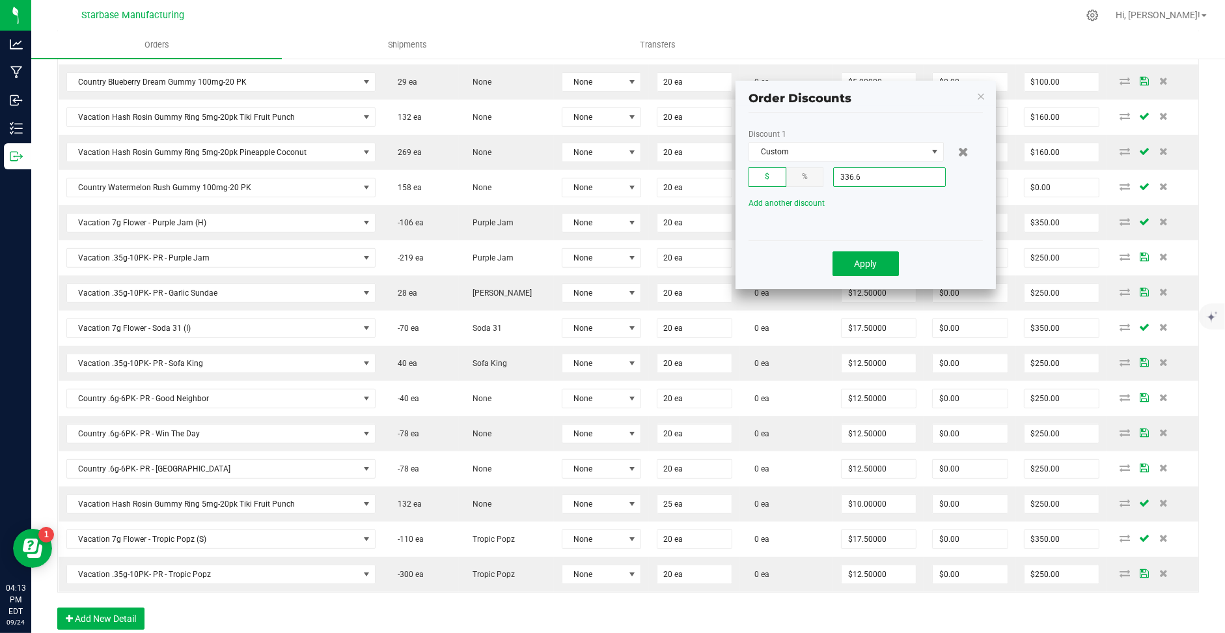
click at [881, 173] on input "336.6" at bounding box center [889, 177] width 111 height 18
type input "$0.00"
click at [851, 266] on button "Apply" at bounding box center [866, 263] width 66 height 25
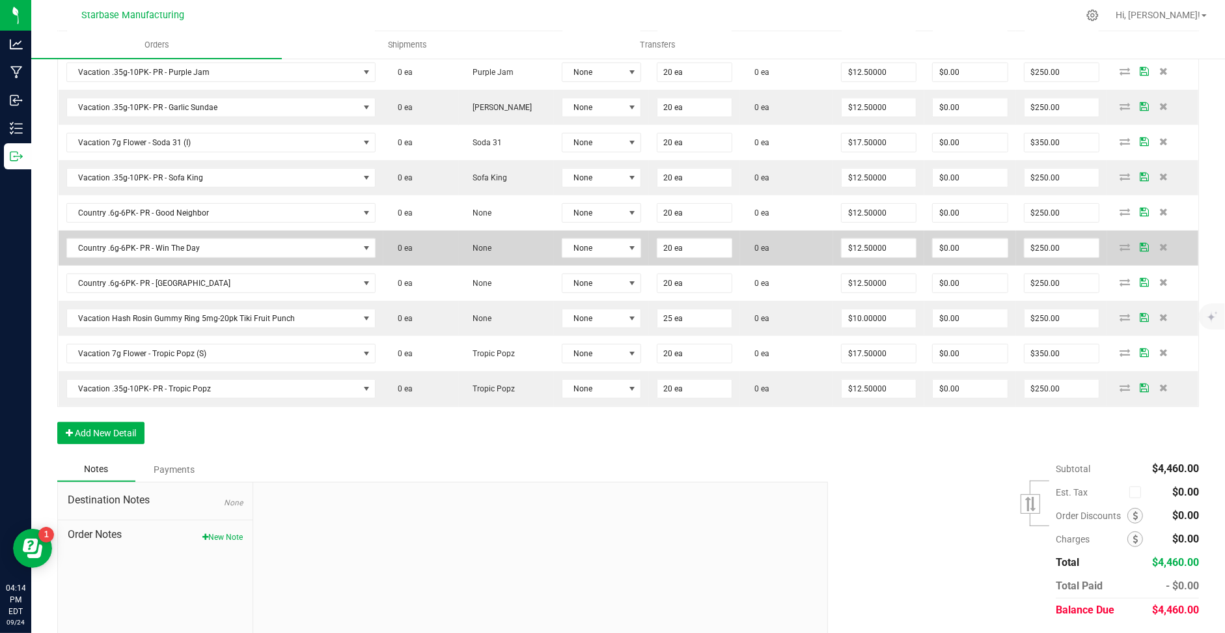
scroll to position [665, 0]
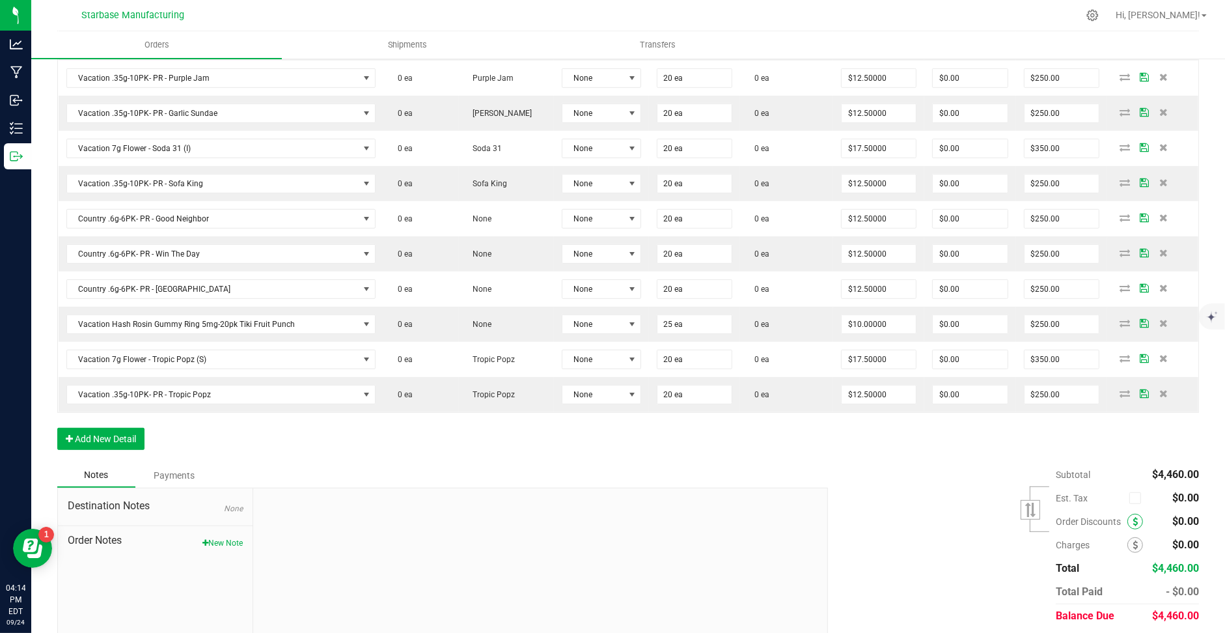
click at [1131, 514] on span at bounding box center [1135, 522] width 16 height 16
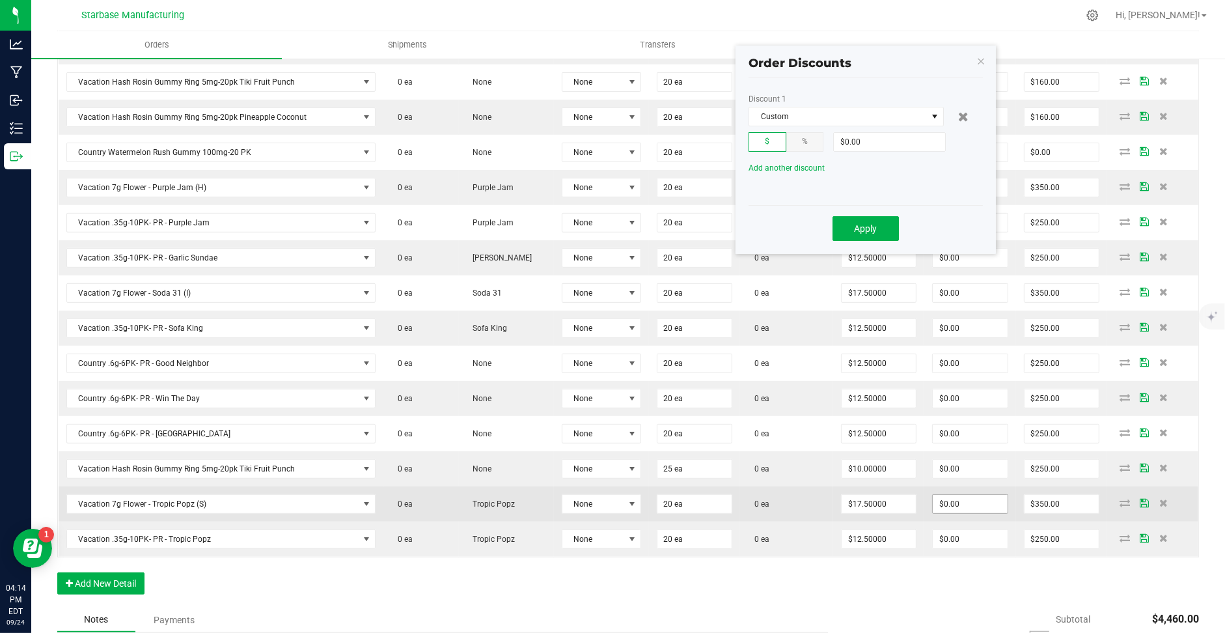
scroll to position [518, 0]
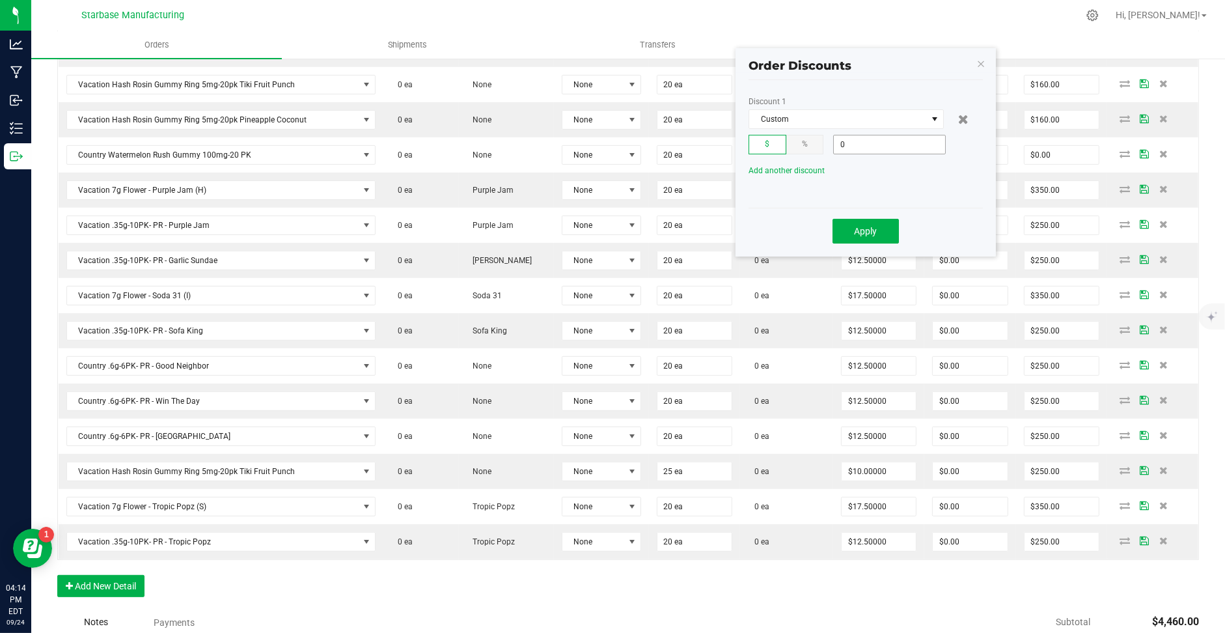
click at [849, 142] on input "0" at bounding box center [889, 144] width 111 height 18
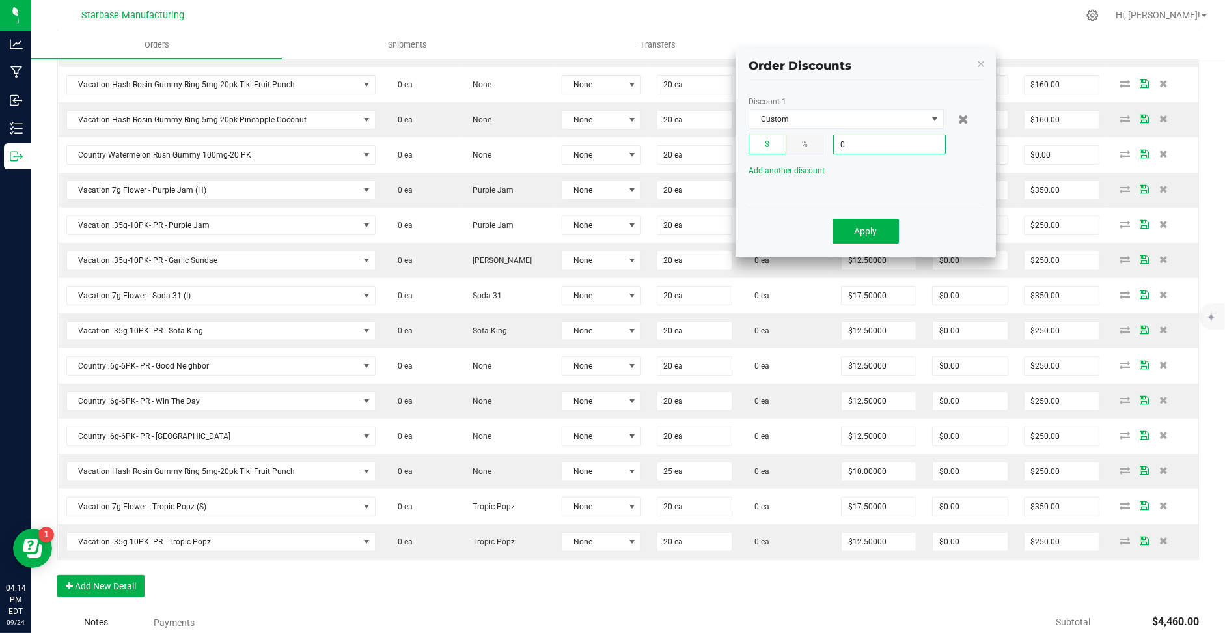
click at [849, 142] on input "0" at bounding box center [889, 144] width 111 height 18
type input "$250.00"
click at [799, 115] on span "Custom" at bounding box center [838, 119] width 178 height 18
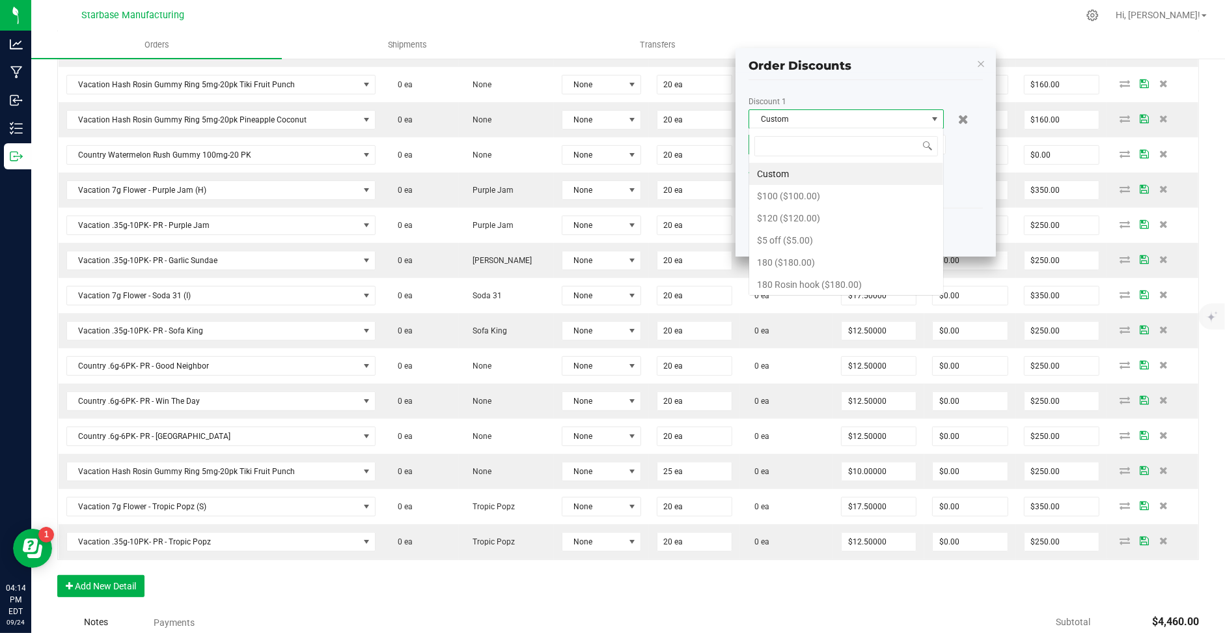
scroll to position [19, 195]
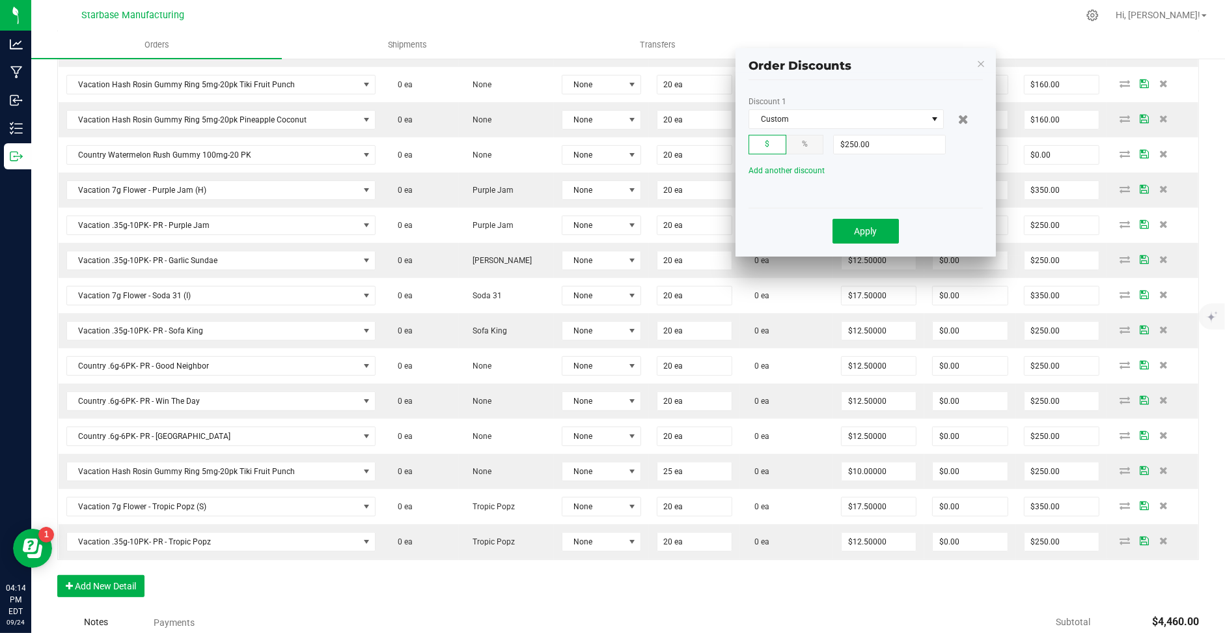
click at [963, 208] on hr at bounding box center [866, 208] width 234 height 1
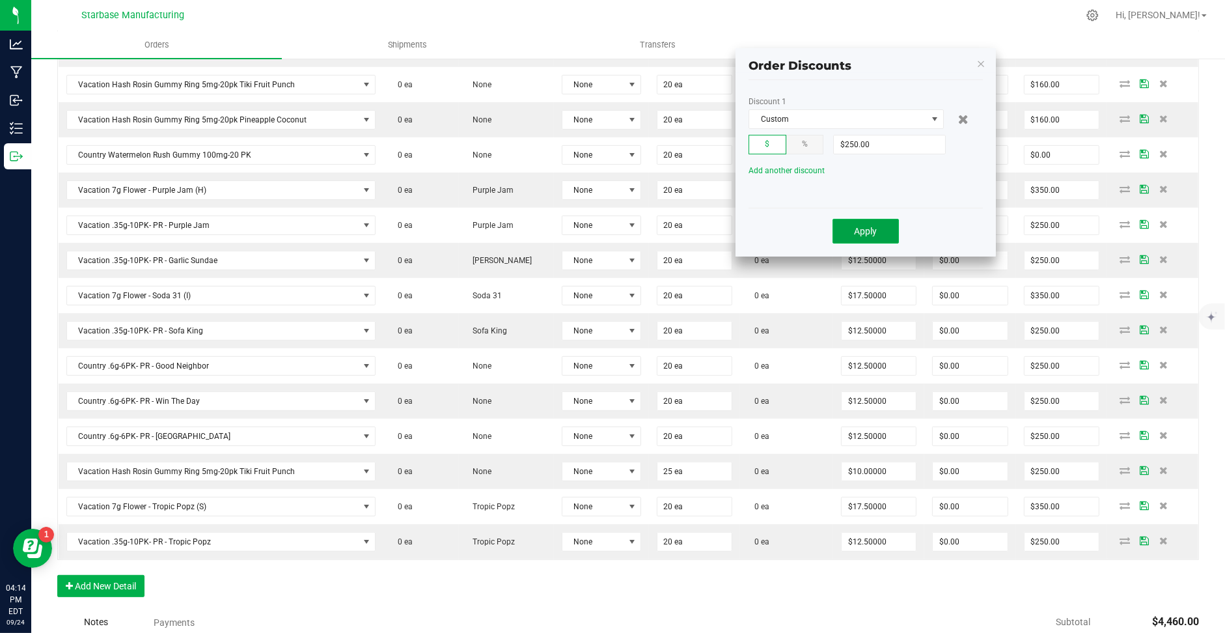
click at [888, 232] on button "Apply" at bounding box center [866, 231] width 66 height 25
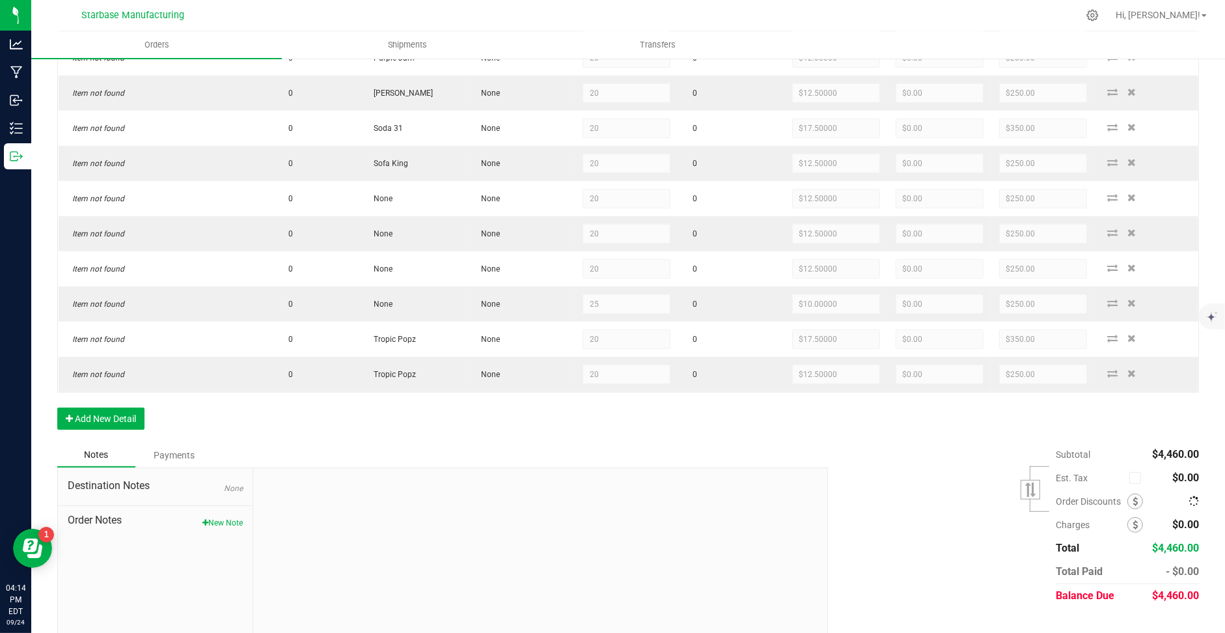
scroll to position [688, 0]
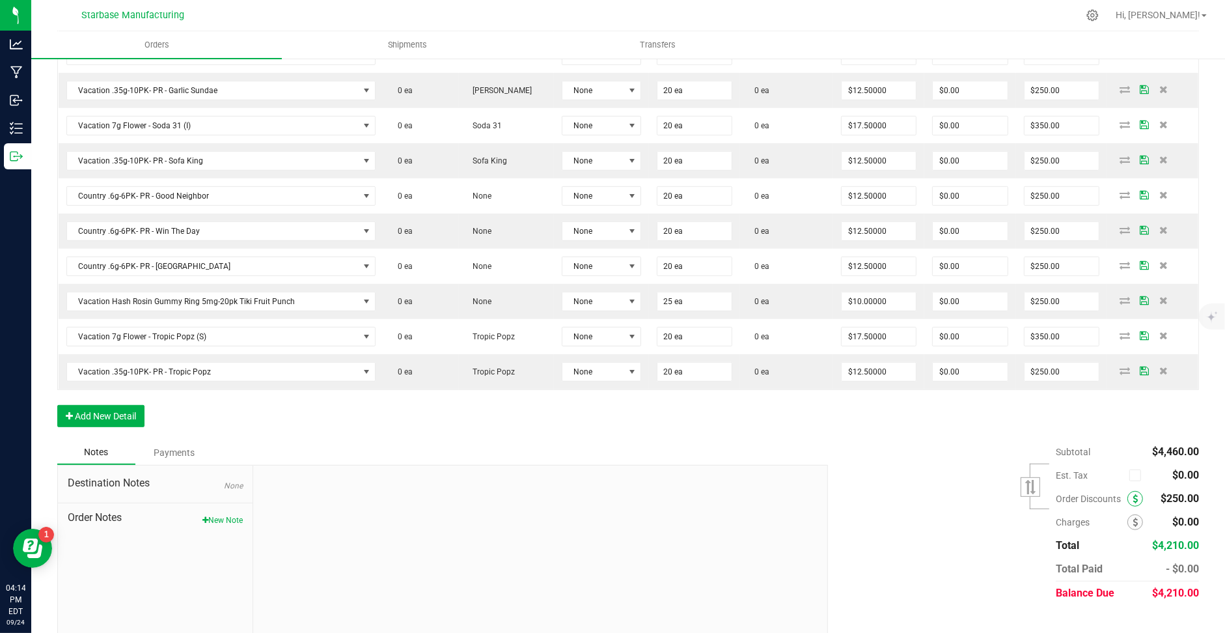
click at [1134, 494] on icon at bounding box center [1135, 498] width 5 height 9
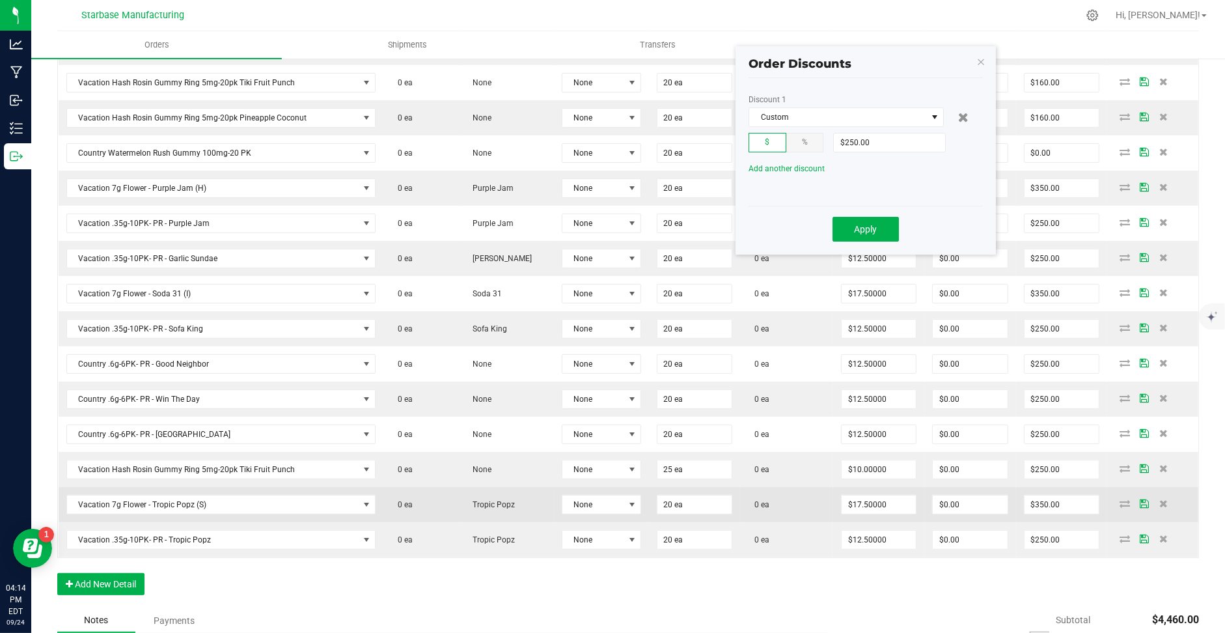
scroll to position [522, 0]
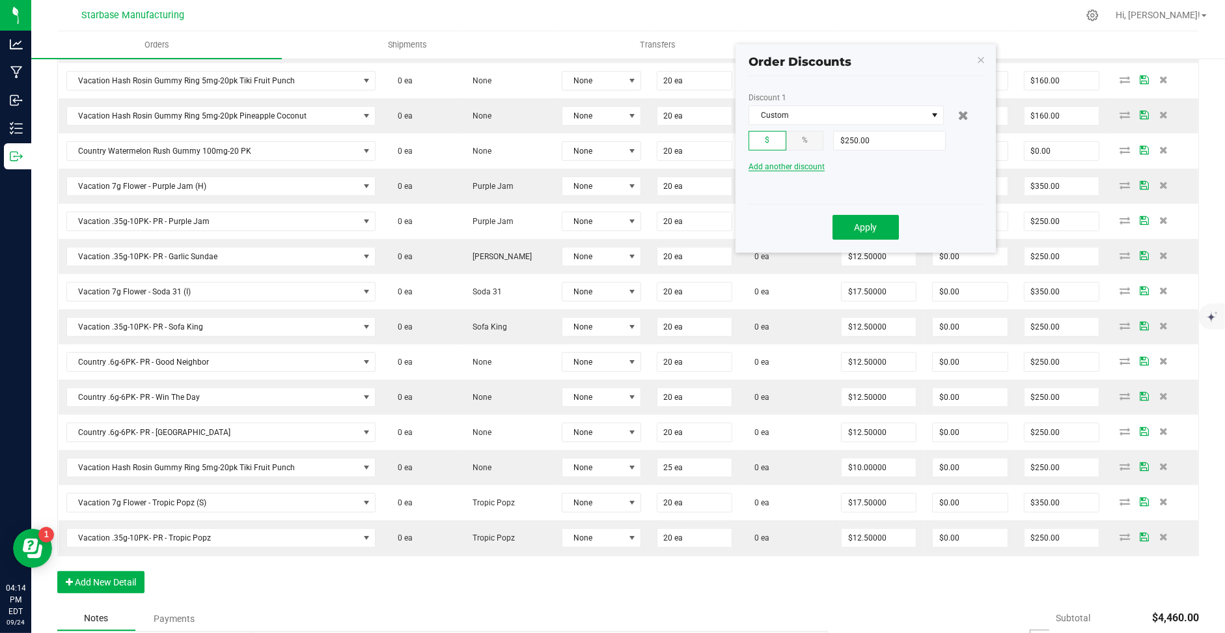
click at [798, 162] on span "Add another discount" at bounding box center [787, 166] width 76 height 9
click at [799, 180] on span at bounding box center [838, 184] width 178 height 18
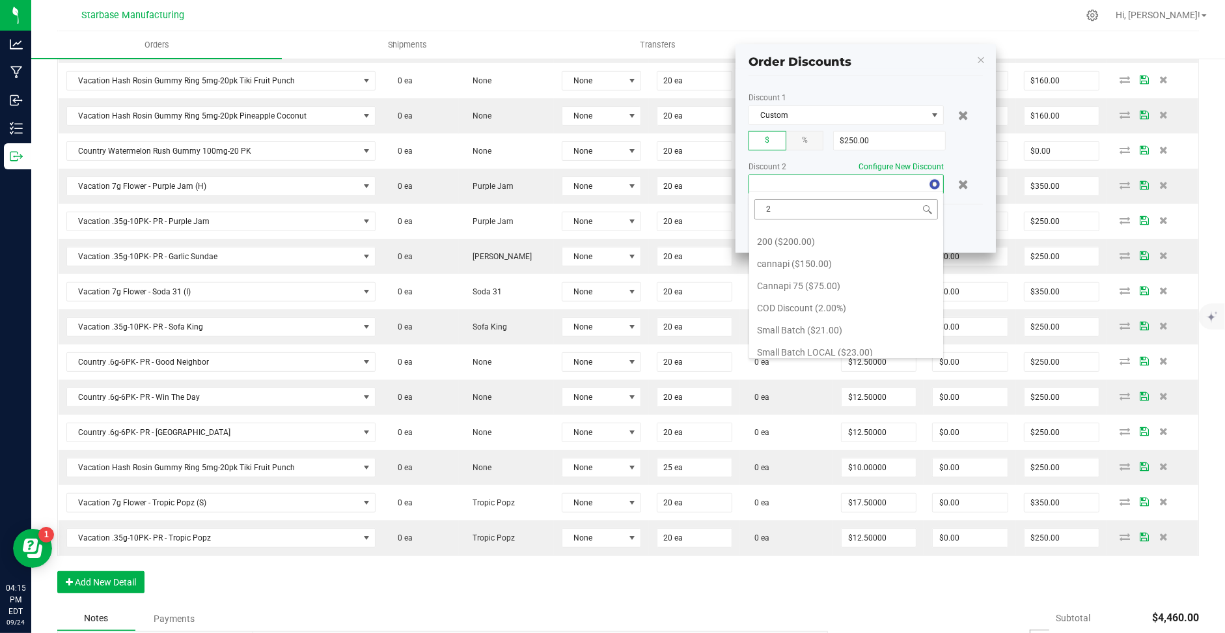
scroll to position [0, 0]
type input "2%"
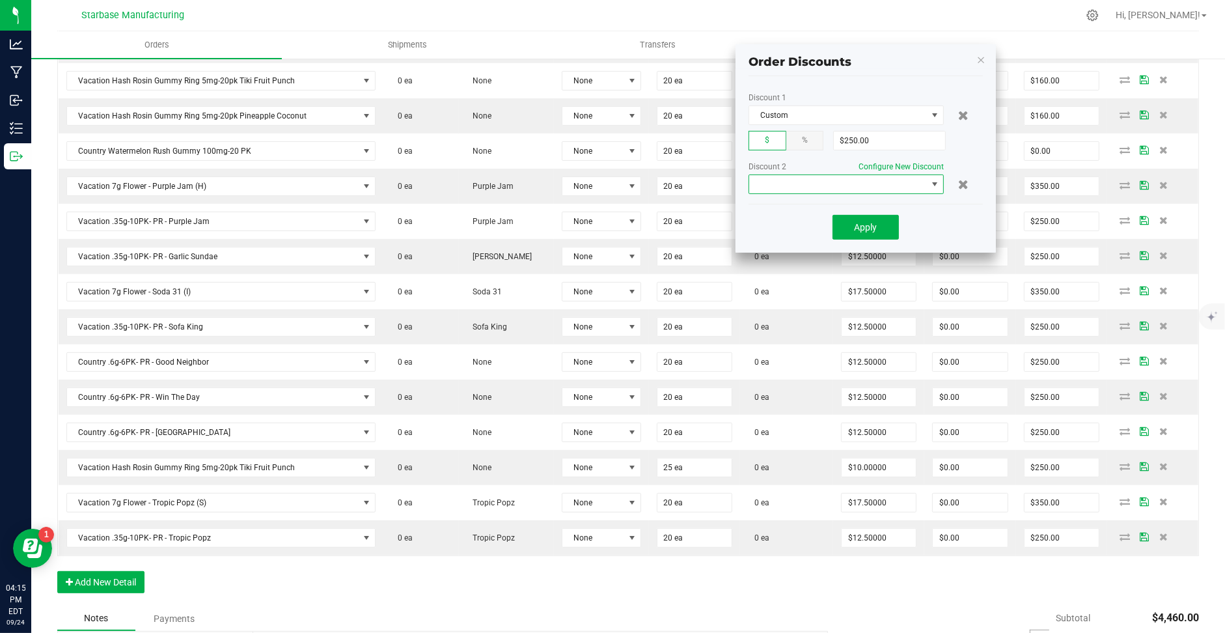
click at [765, 184] on span at bounding box center [838, 184] width 178 height 18
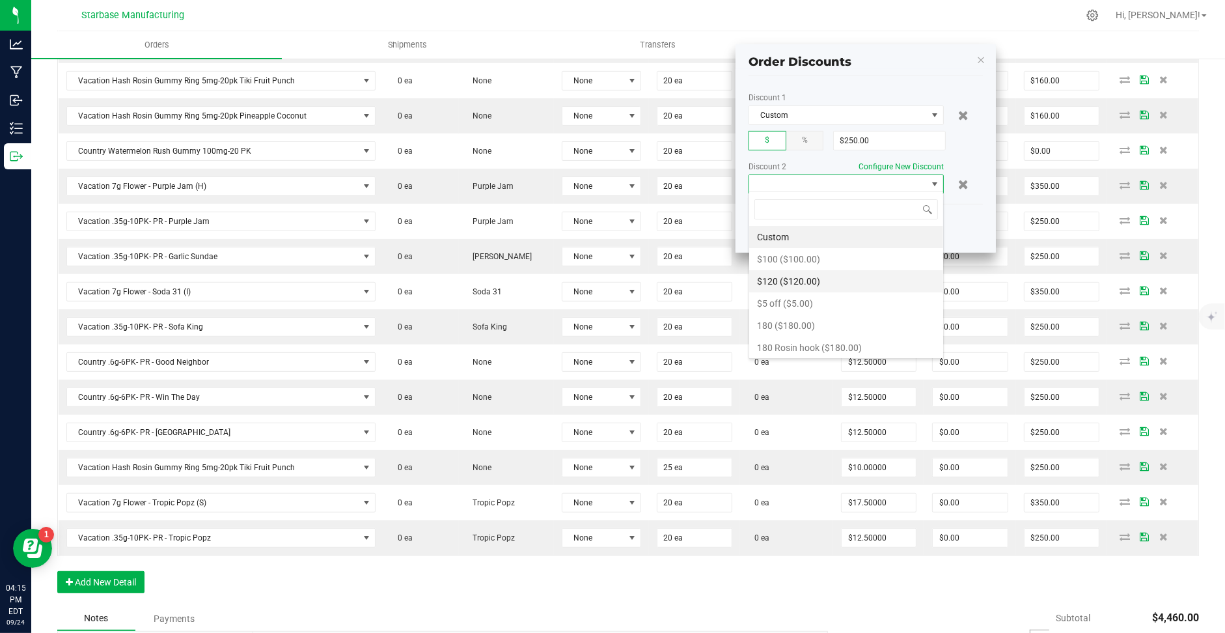
scroll to position [18, 0]
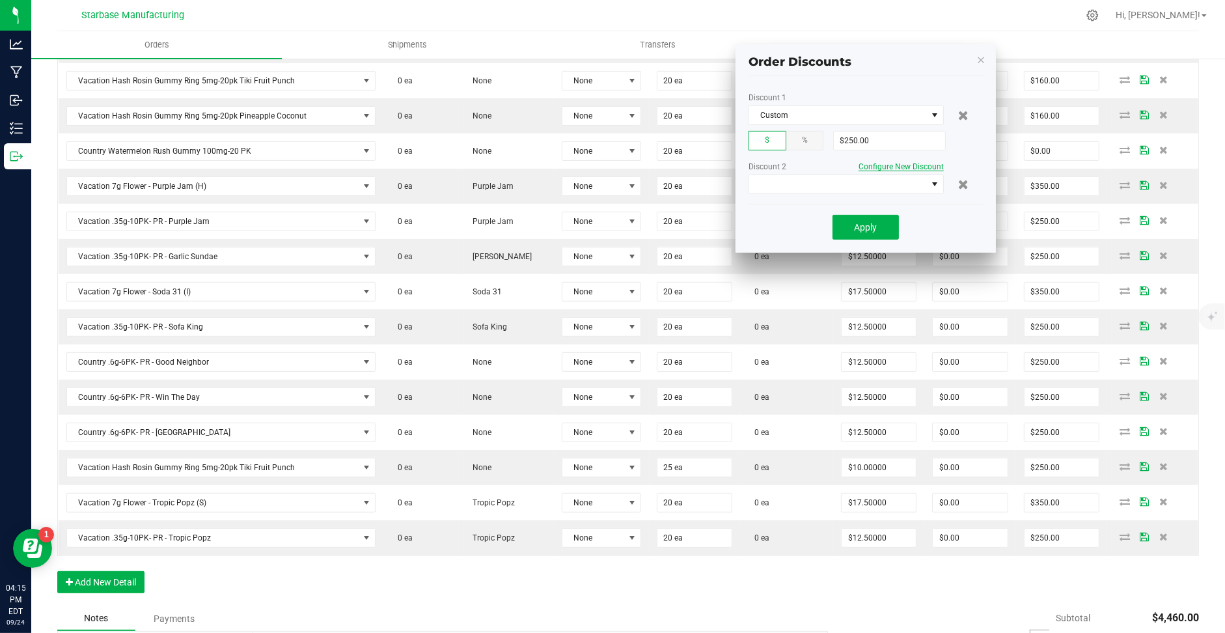
click at [877, 163] on span "Configure New Discount" at bounding box center [901, 166] width 85 height 9
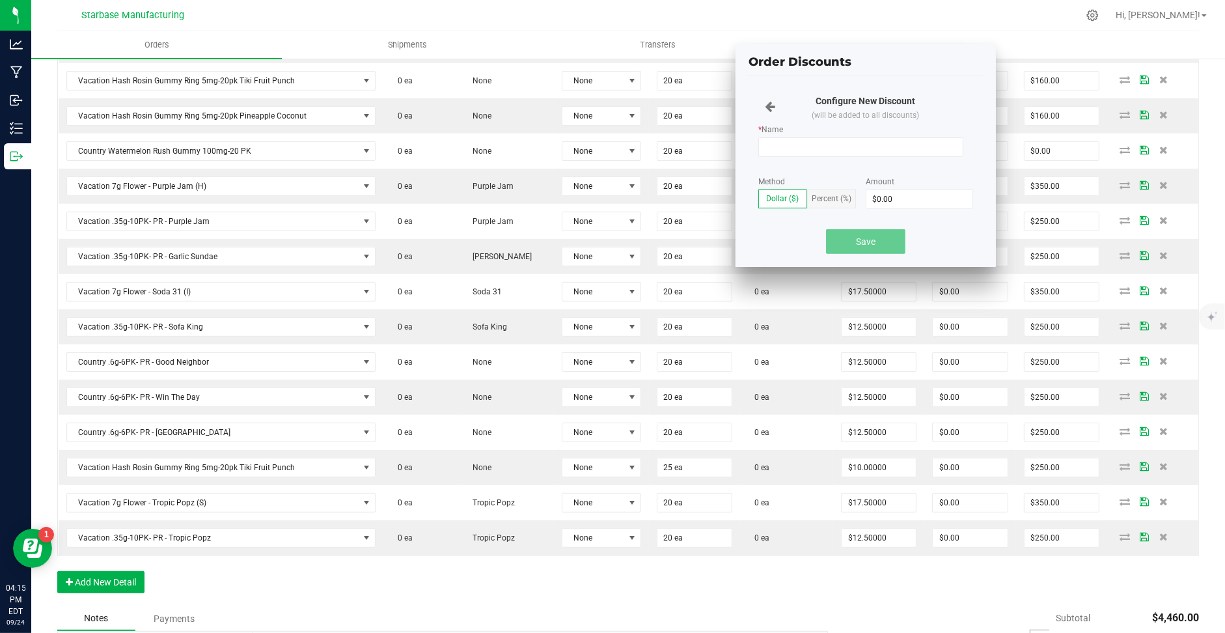
click at [818, 192] on div "Percent (%)" at bounding box center [831, 198] width 49 height 19
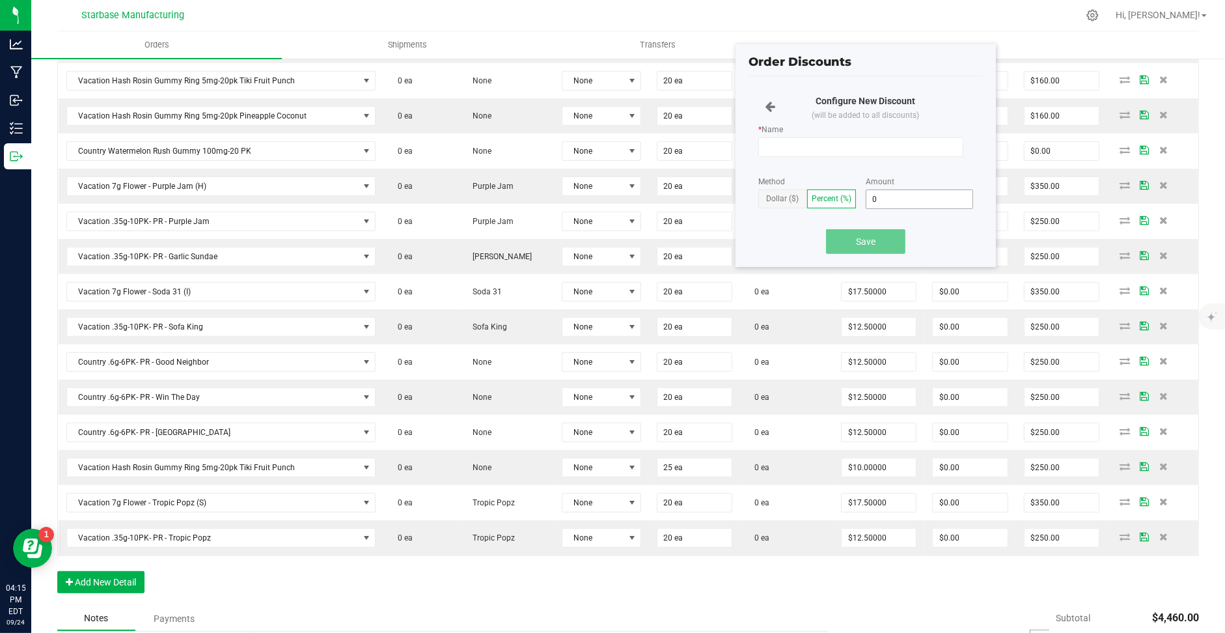
click at [875, 194] on input "0" at bounding box center [919, 199] width 106 height 18
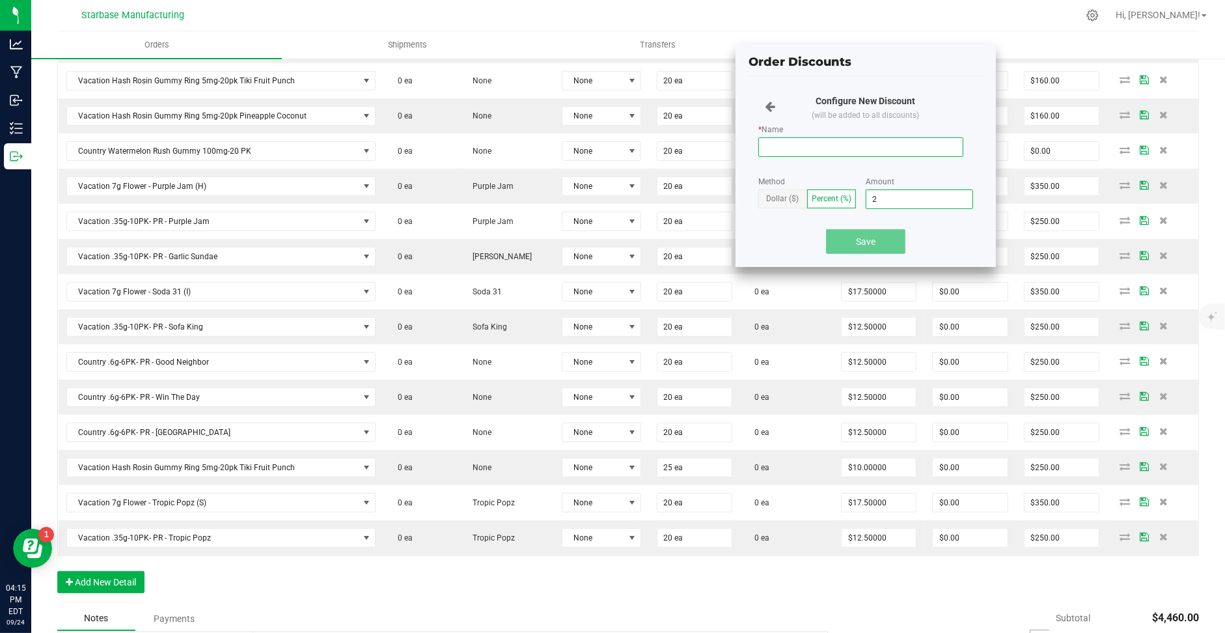
type input "2%"
click at [805, 151] on input "* Name" at bounding box center [860, 147] width 205 height 20
type input "2%"
click at [872, 229] on button "Save" at bounding box center [865, 241] width 79 height 25
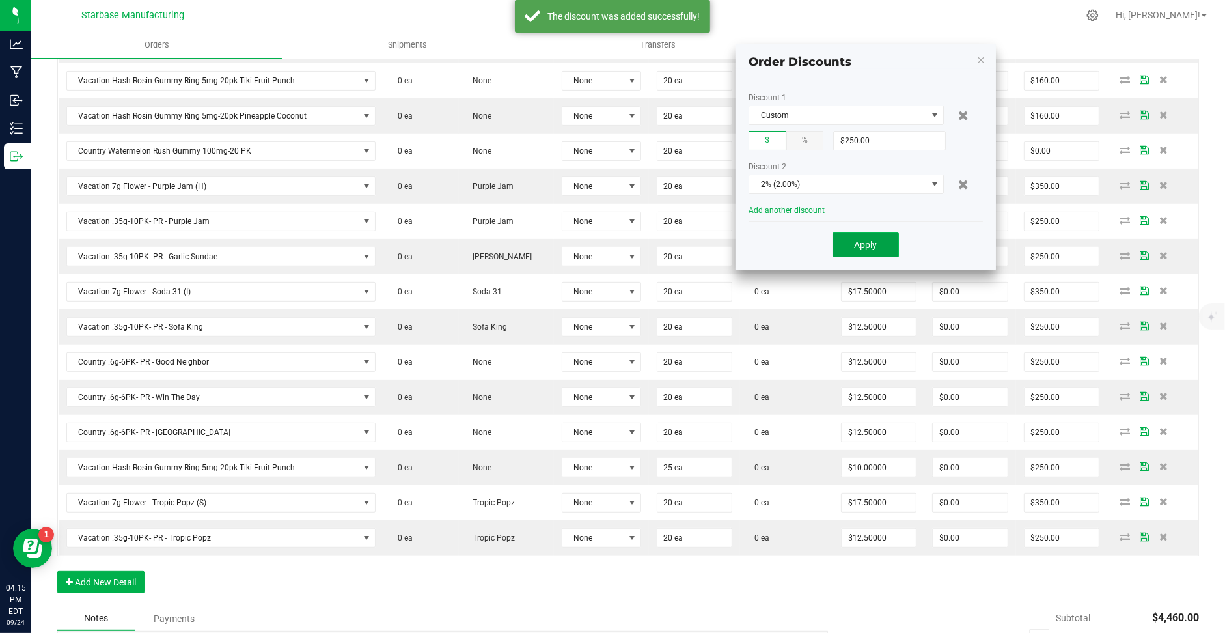
click at [872, 234] on button "Apply" at bounding box center [866, 244] width 66 height 25
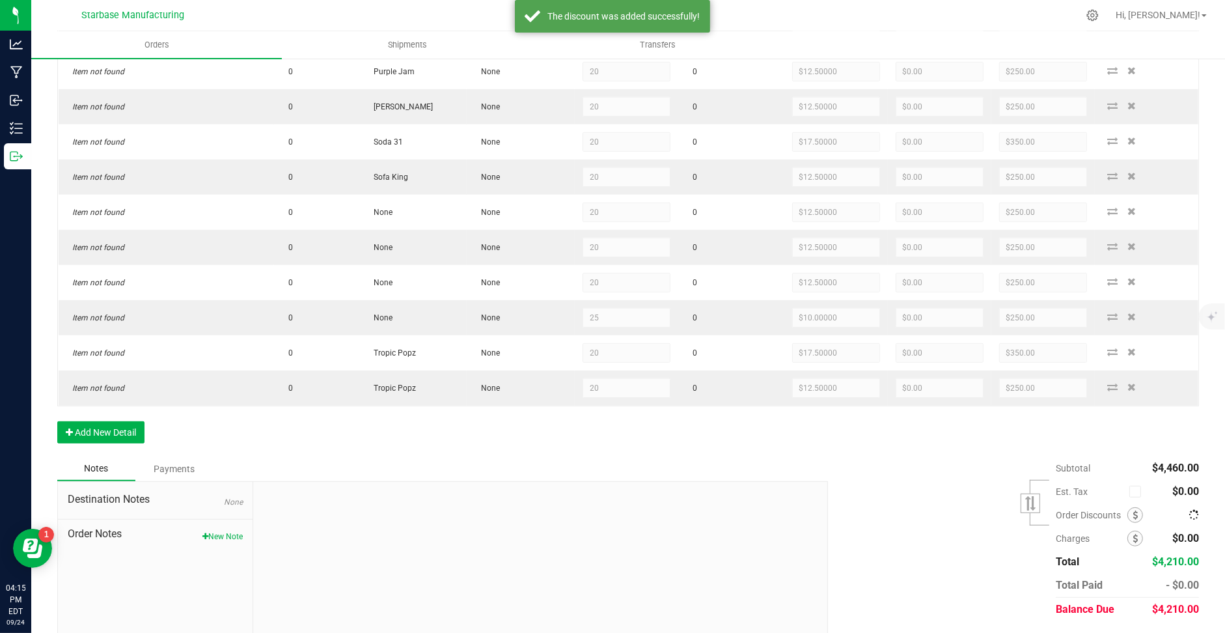
scroll to position [672, 0]
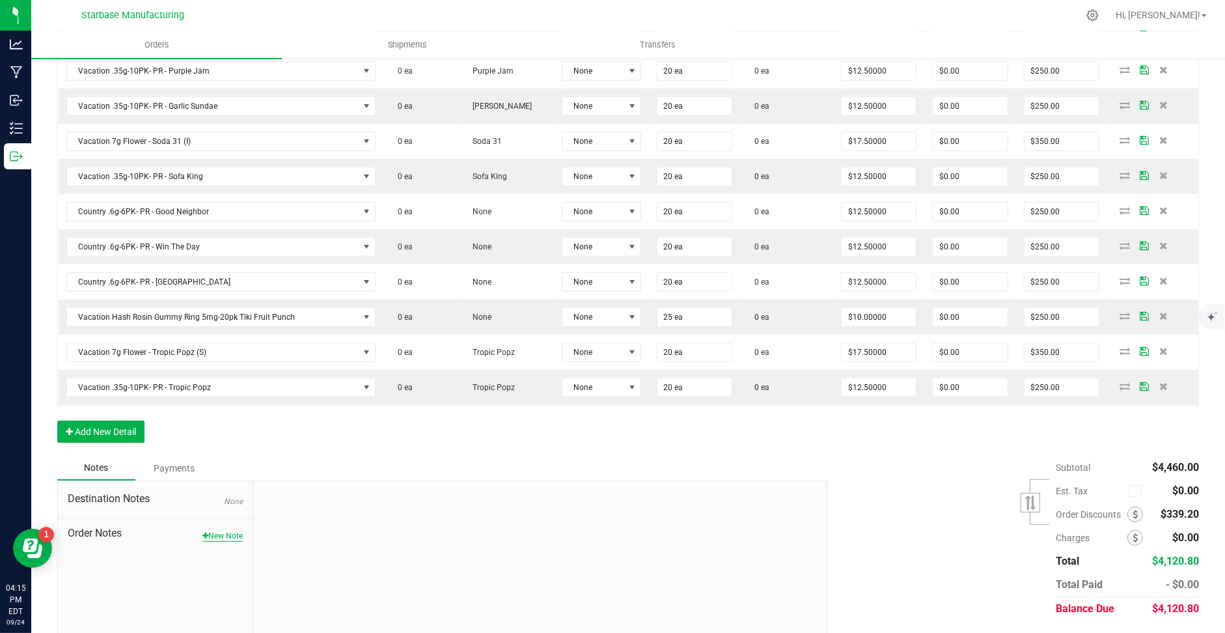
click at [219, 530] on button "New Note" at bounding box center [222, 536] width 40 height 12
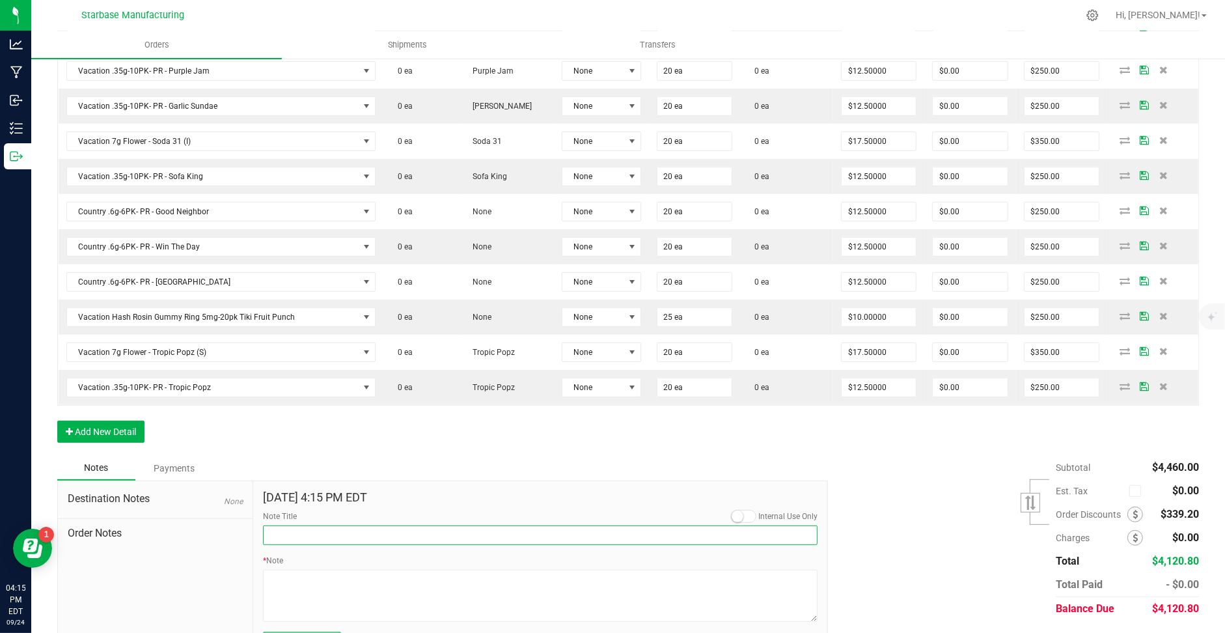
click at [303, 525] on input "Note Title" at bounding box center [540, 535] width 555 height 20
type input "2% COD"
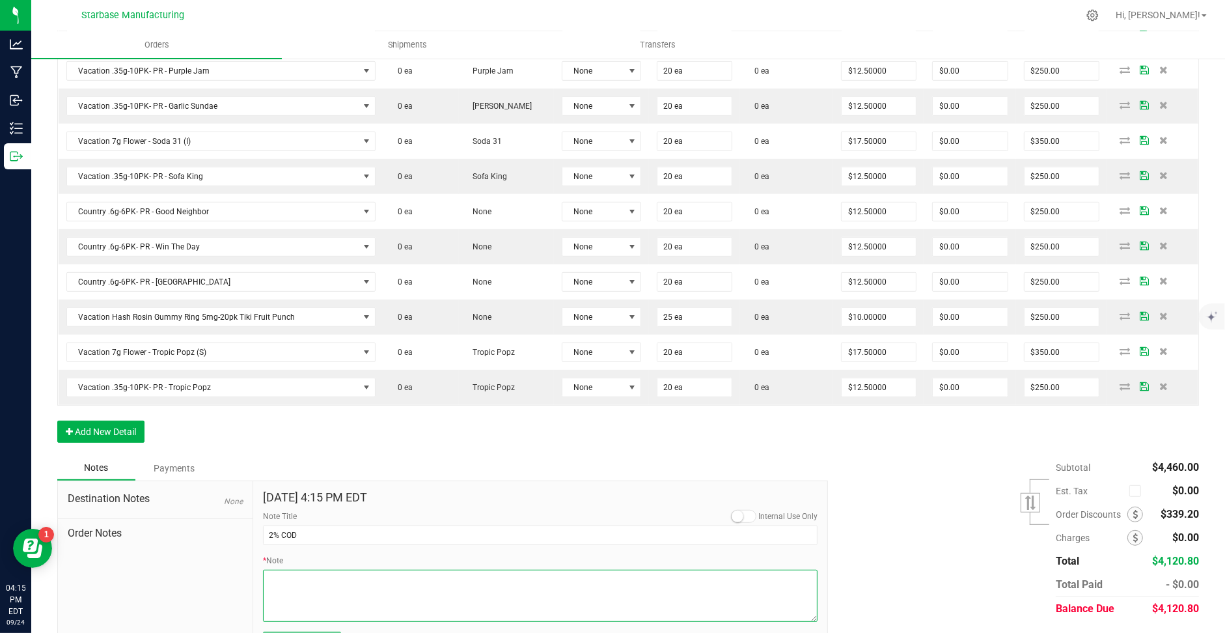
click at [328, 581] on textarea "* Note" at bounding box center [540, 596] width 555 height 52
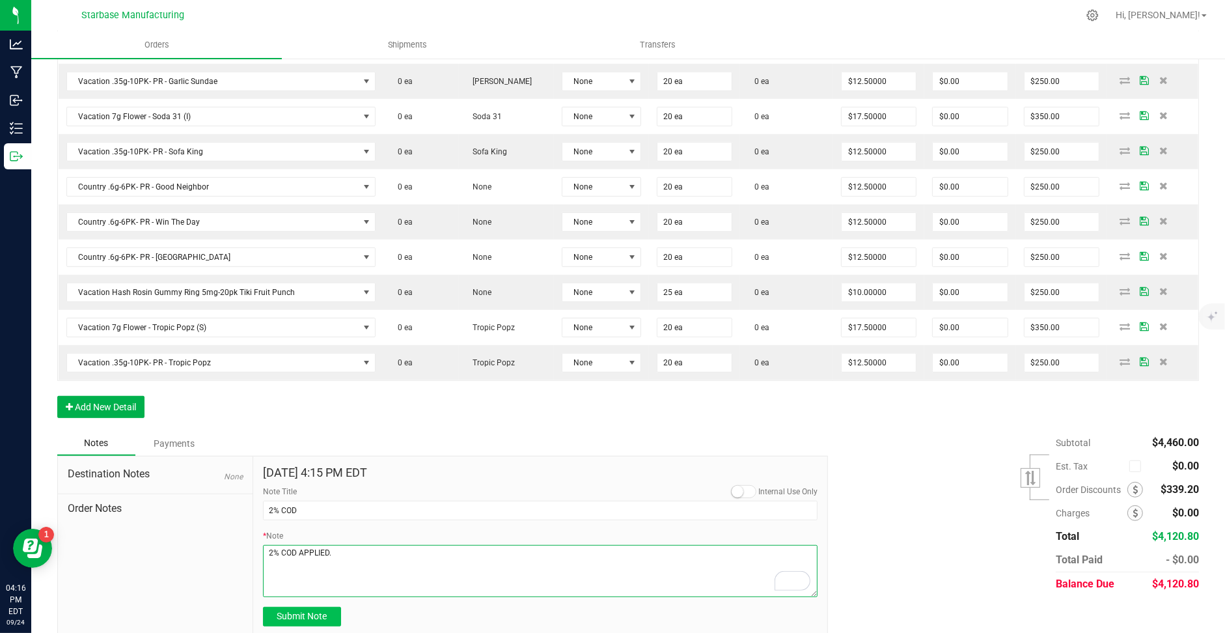
type textarea "2% COD APPLIED."
click at [308, 611] on span "Submit Note" at bounding box center [302, 616] width 50 height 10
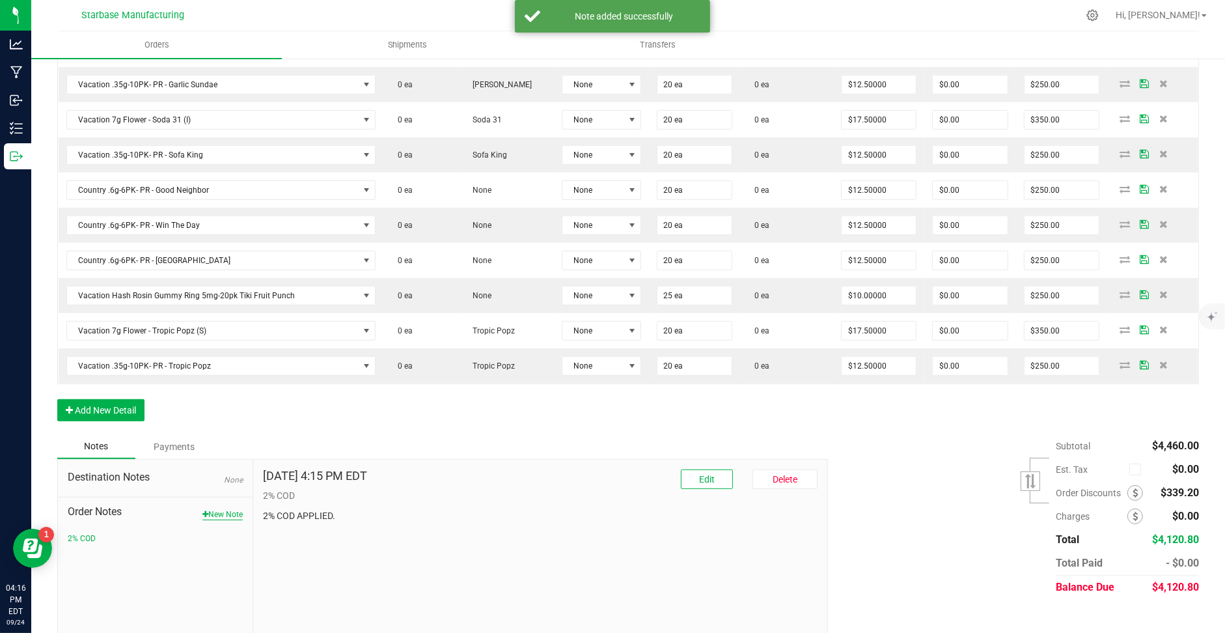
click at [216, 508] on button "New Note" at bounding box center [222, 514] width 40 height 12
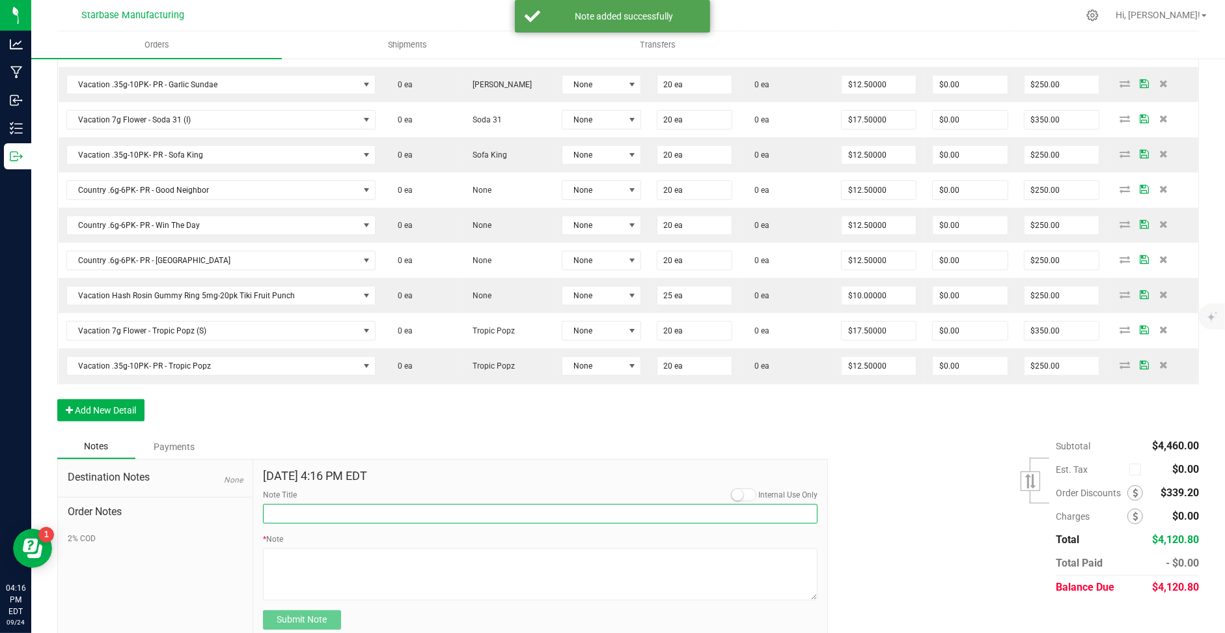
click at [297, 504] on input "Note Title" at bounding box center [540, 514] width 555 height 20
type input "2"
type input "$250"
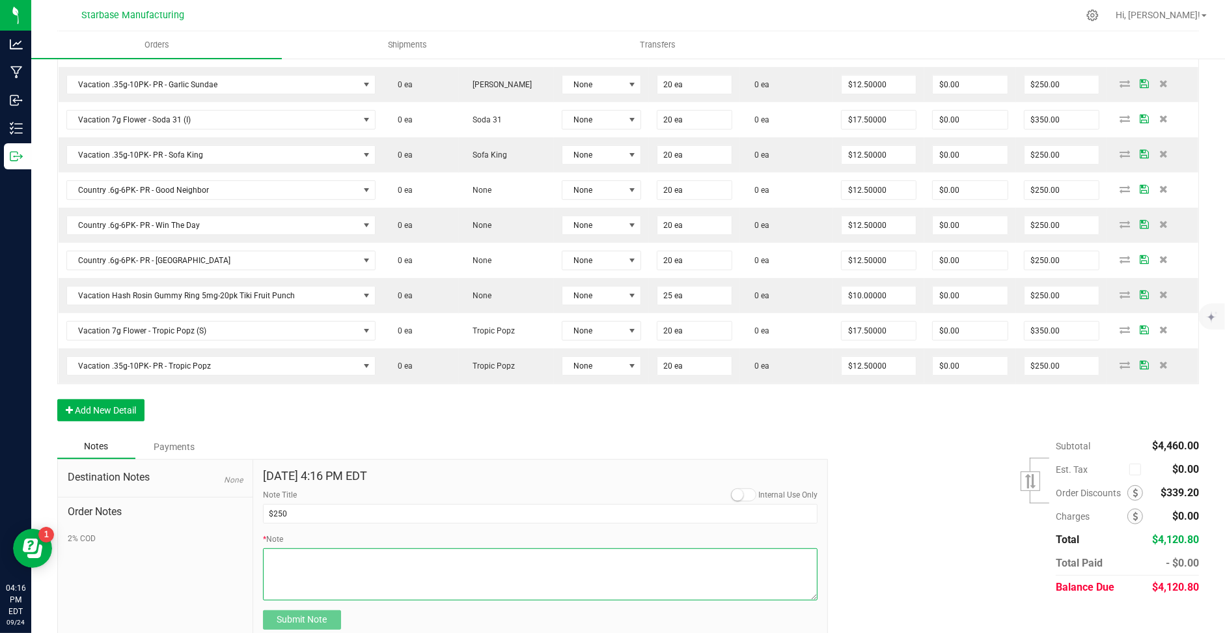
click at [314, 564] on textarea "* Note" at bounding box center [540, 574] width 555 height 52
type textarea "+$250"
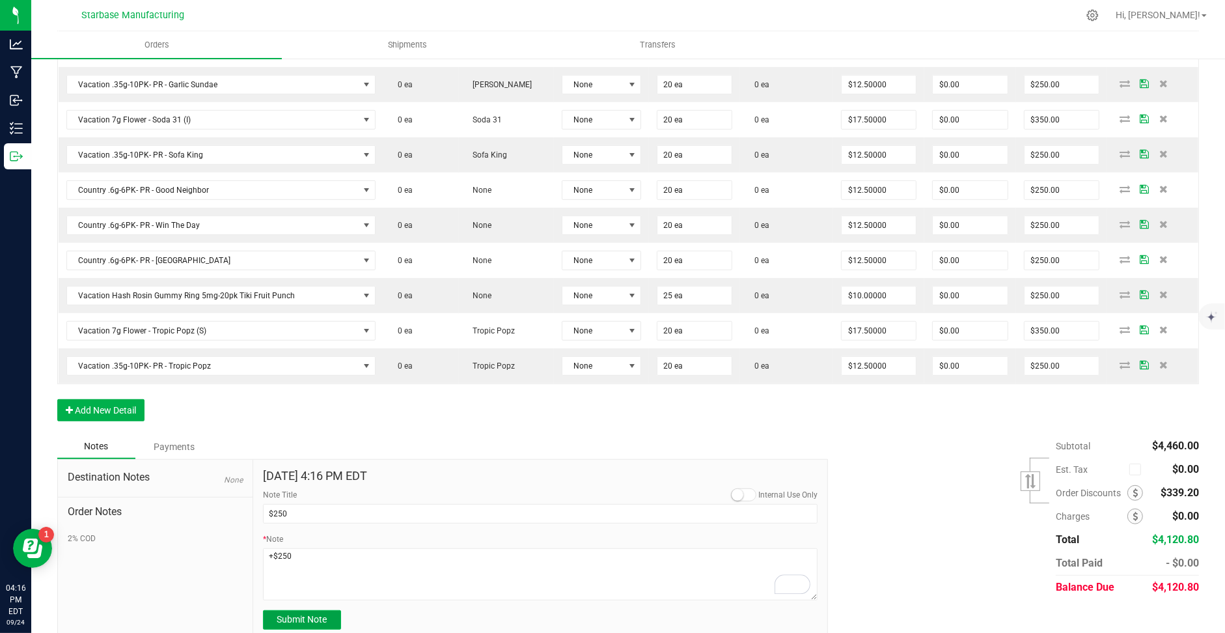
click at [302, 614] on span "Submit Note" at bounding box center [302, 619] width 50 height 10
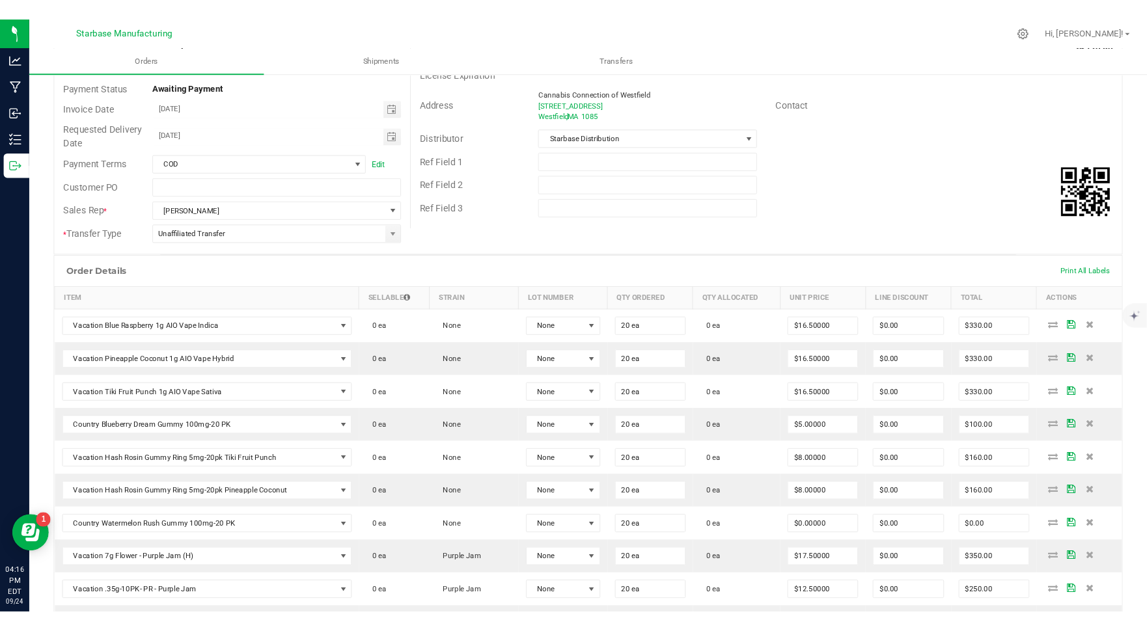
scroll to position [0, 0]
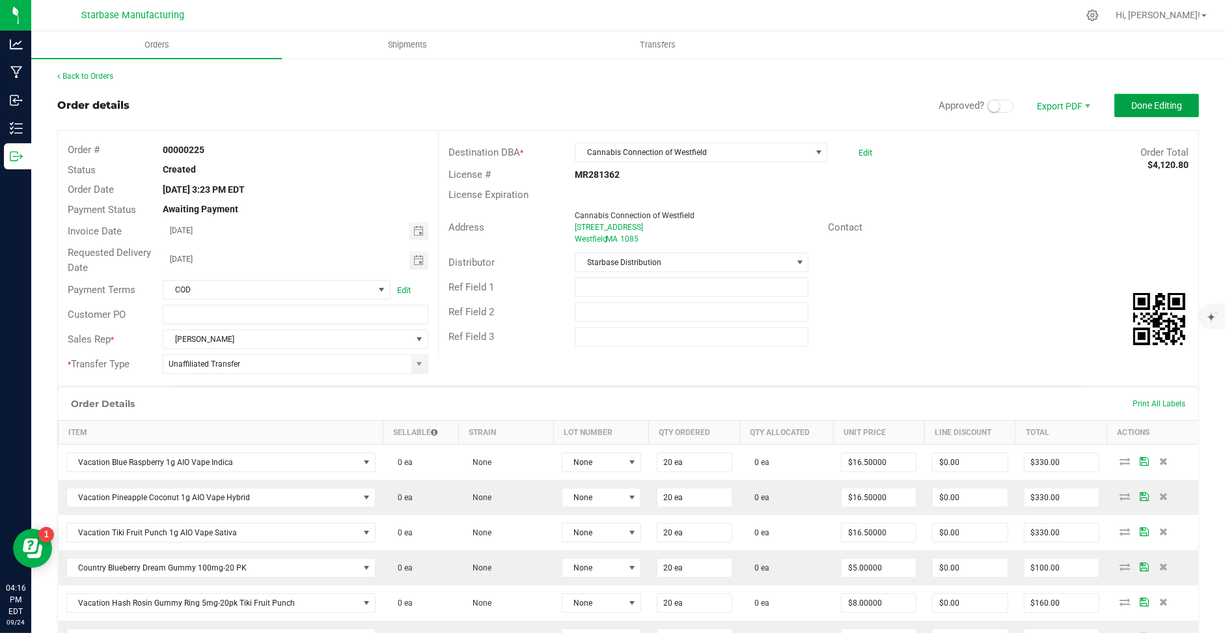
click at [1145, 107] on span "Done Editing" at bounding box center [1156, 105] width 51 height 10
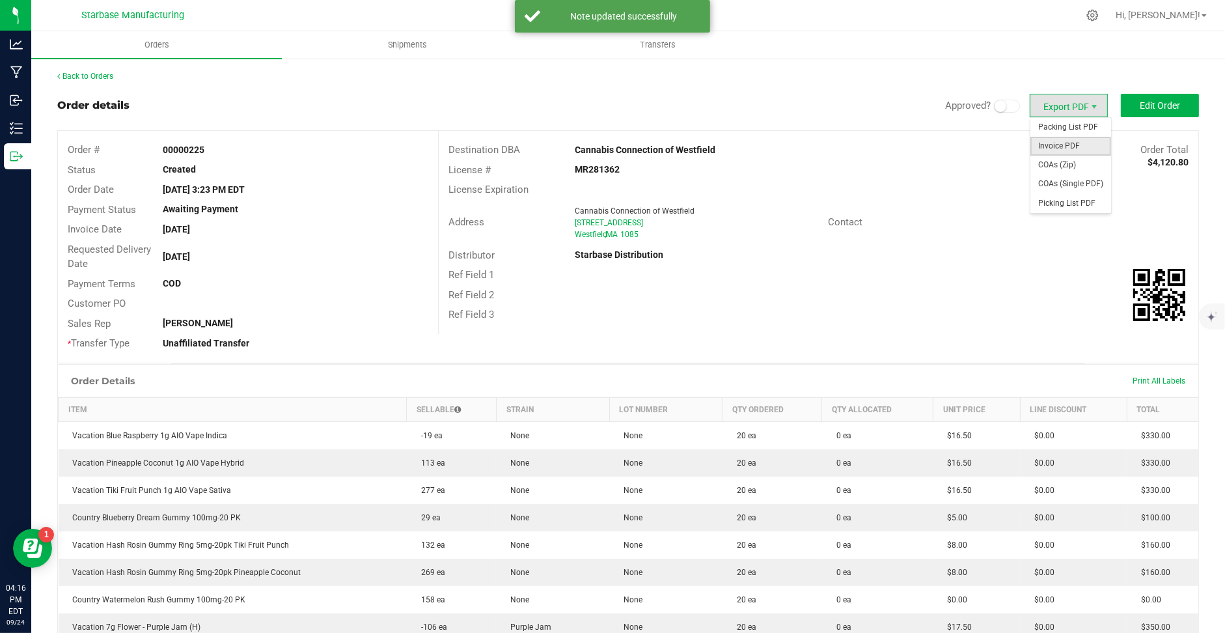
click at [1074, 146] on span "Invoice PDF" at bounding box center [1070, 146] width 81 height 19
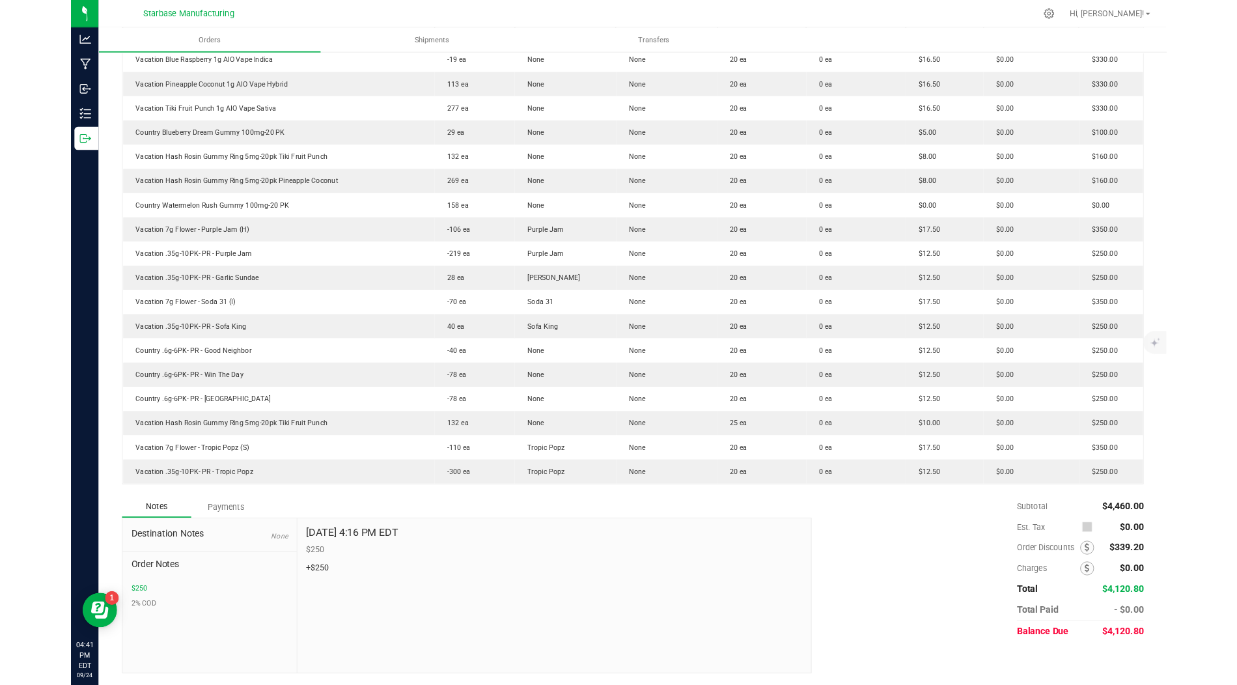
scroll to position [365, 0]
